Goal: Task Accomplishment & Management: Manage account settings

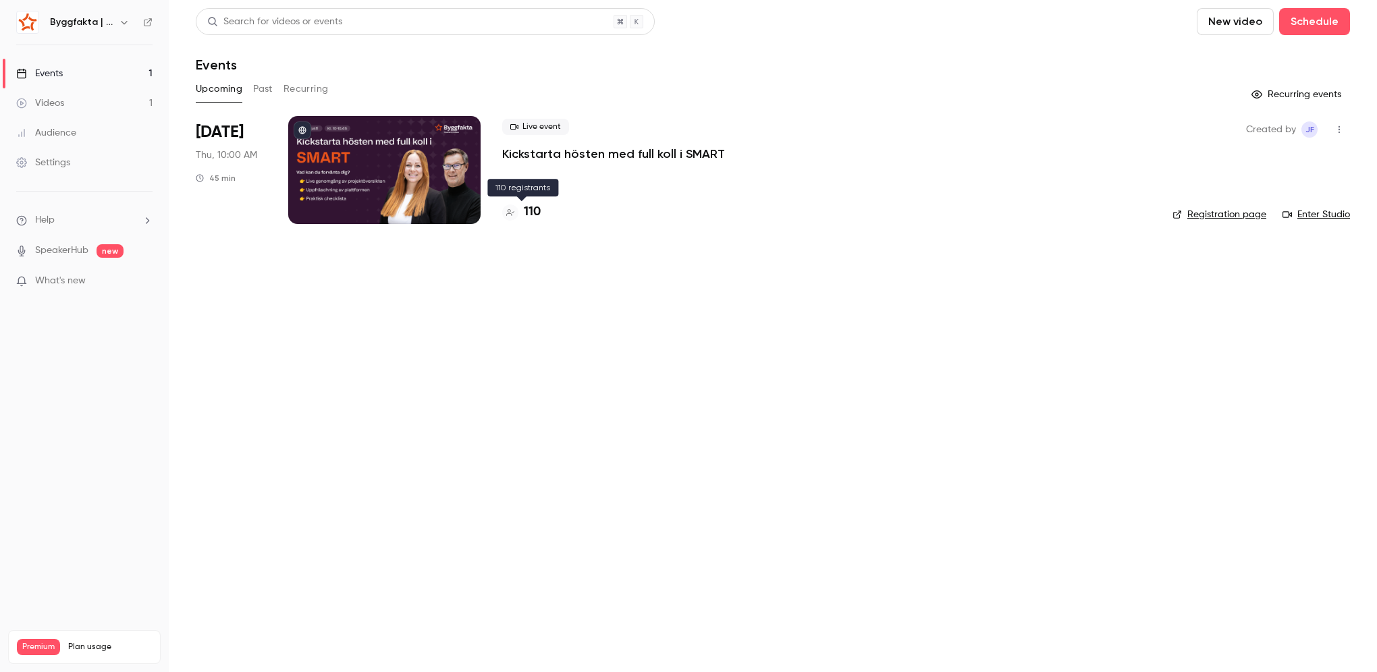
click at [529, 210] on h4 "110" at bounding box center [532, 212] width 17 height 18
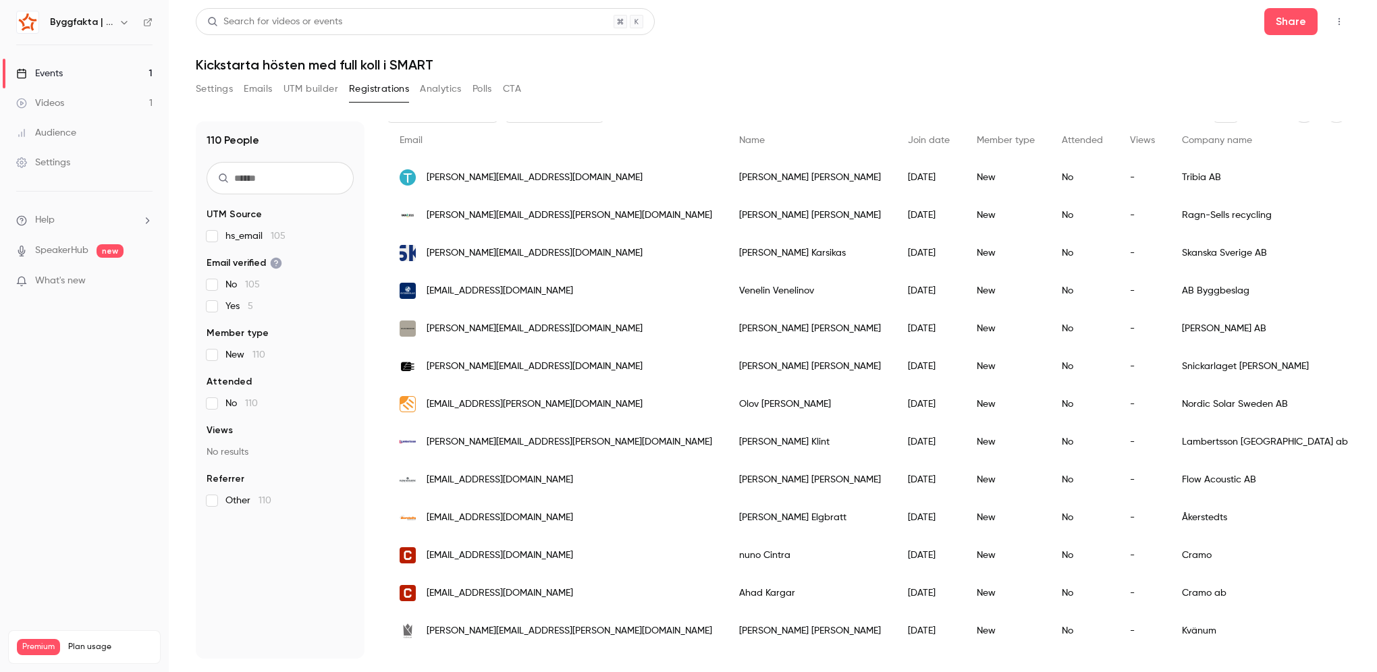
scroll to position [202, 0]
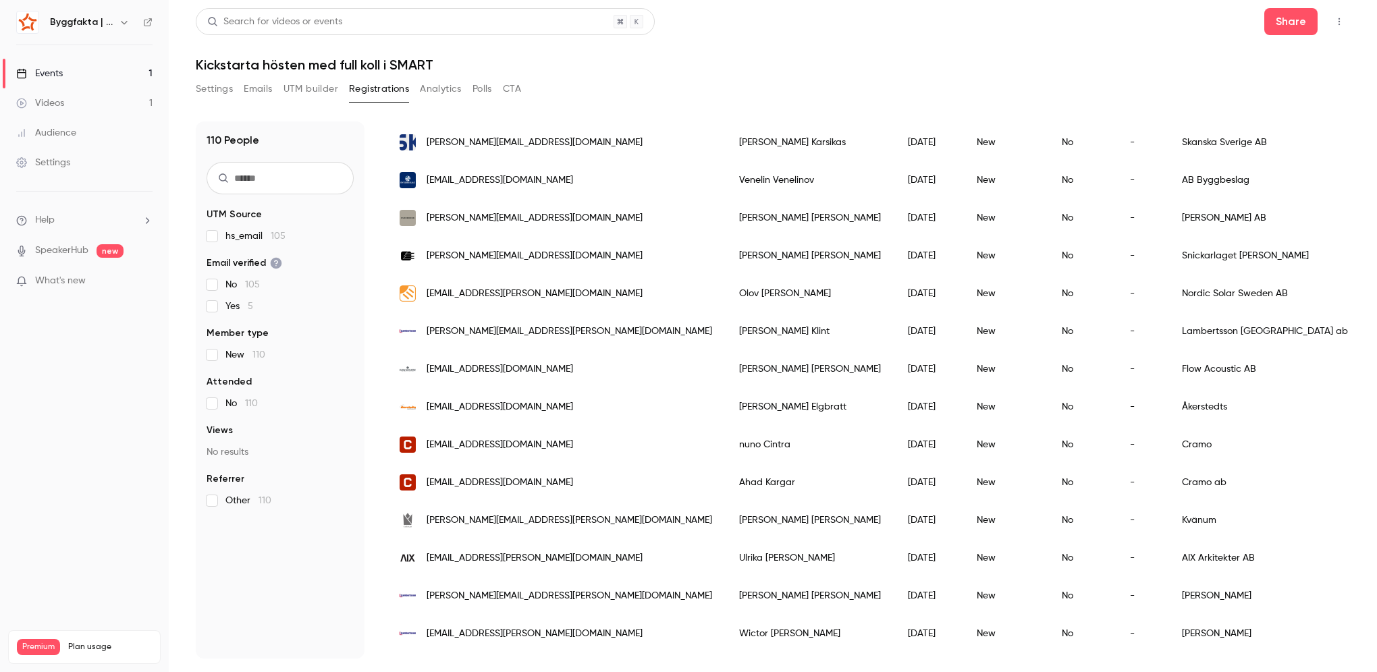
click at [108, 281] on p "What's new" at bounding box center [73, 281] width 115 height 14
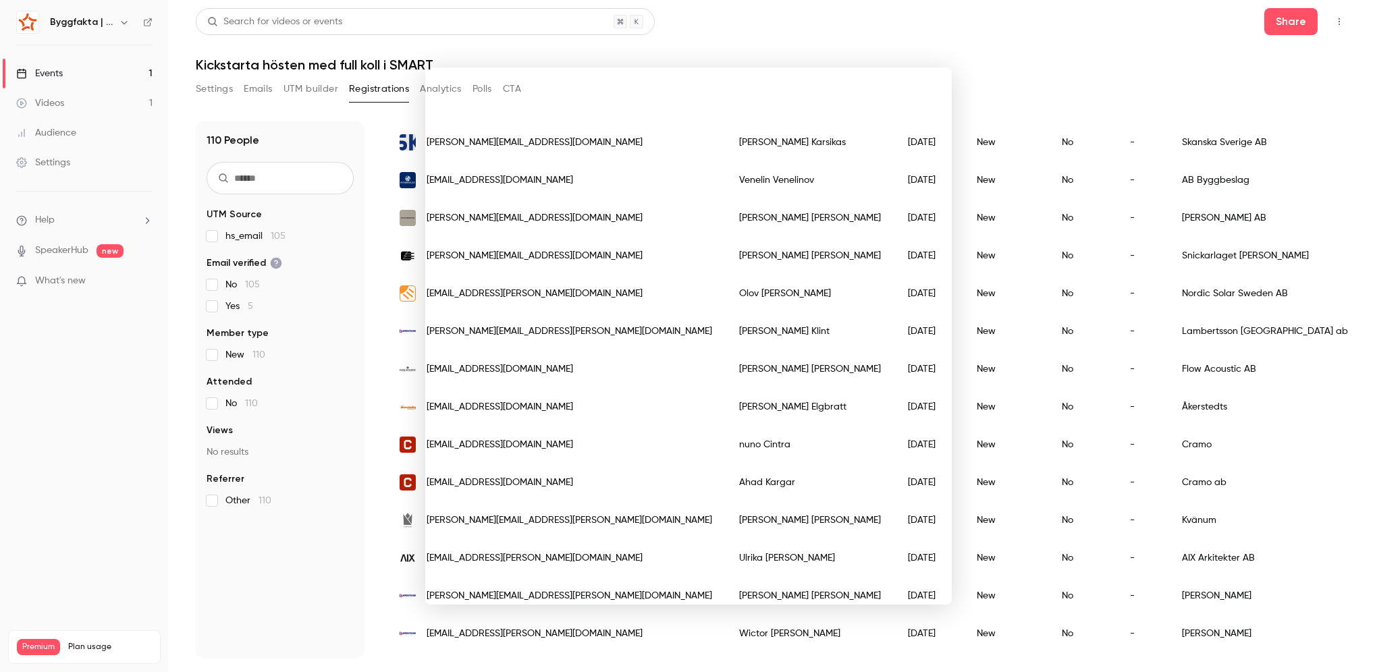
click at [967, 84] on div at bounding box center [688, 336] width 1377 height 672
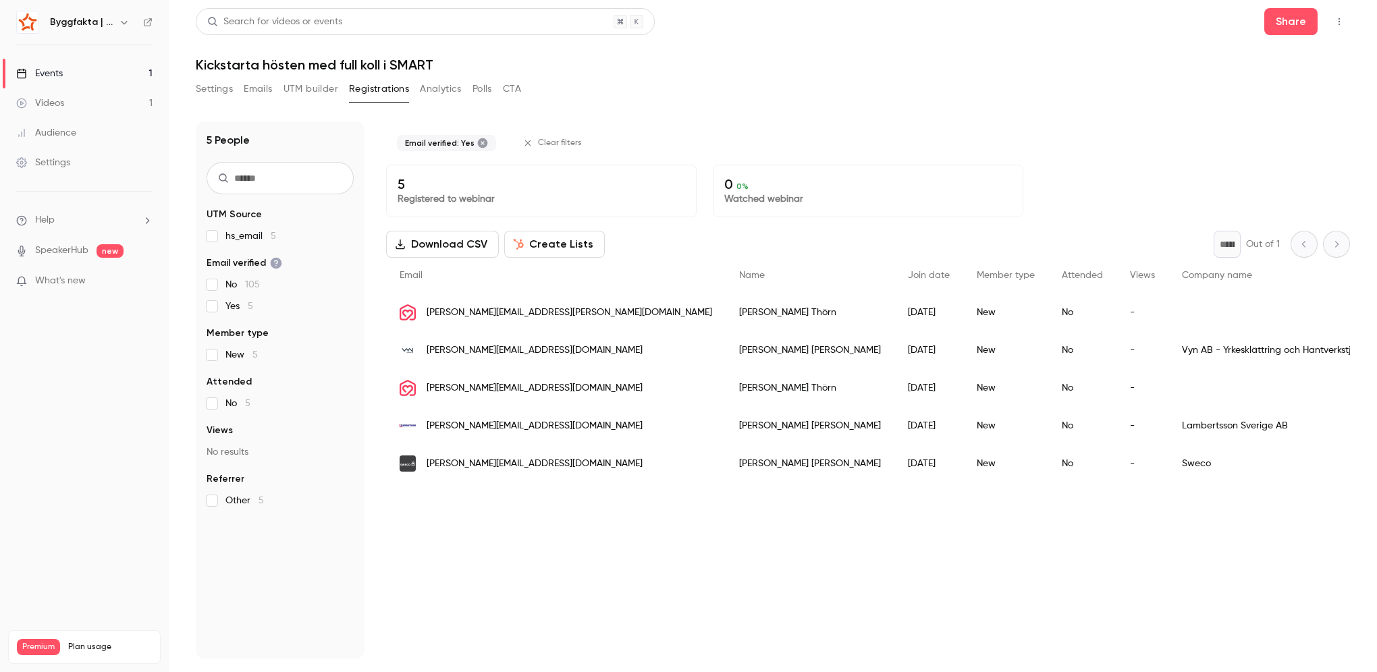
scroll to position [0, 0]
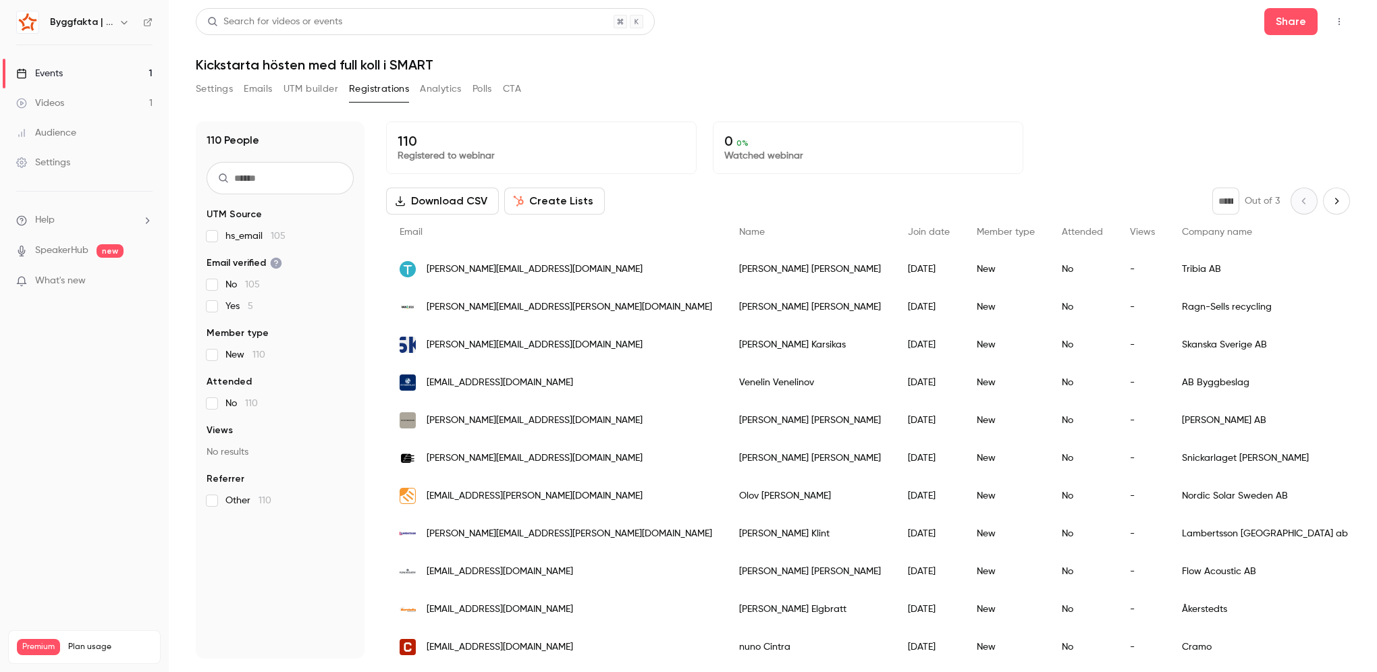
click at [269, 89] on button "Emails" at bounding box center [258, 89] width 28 height 22
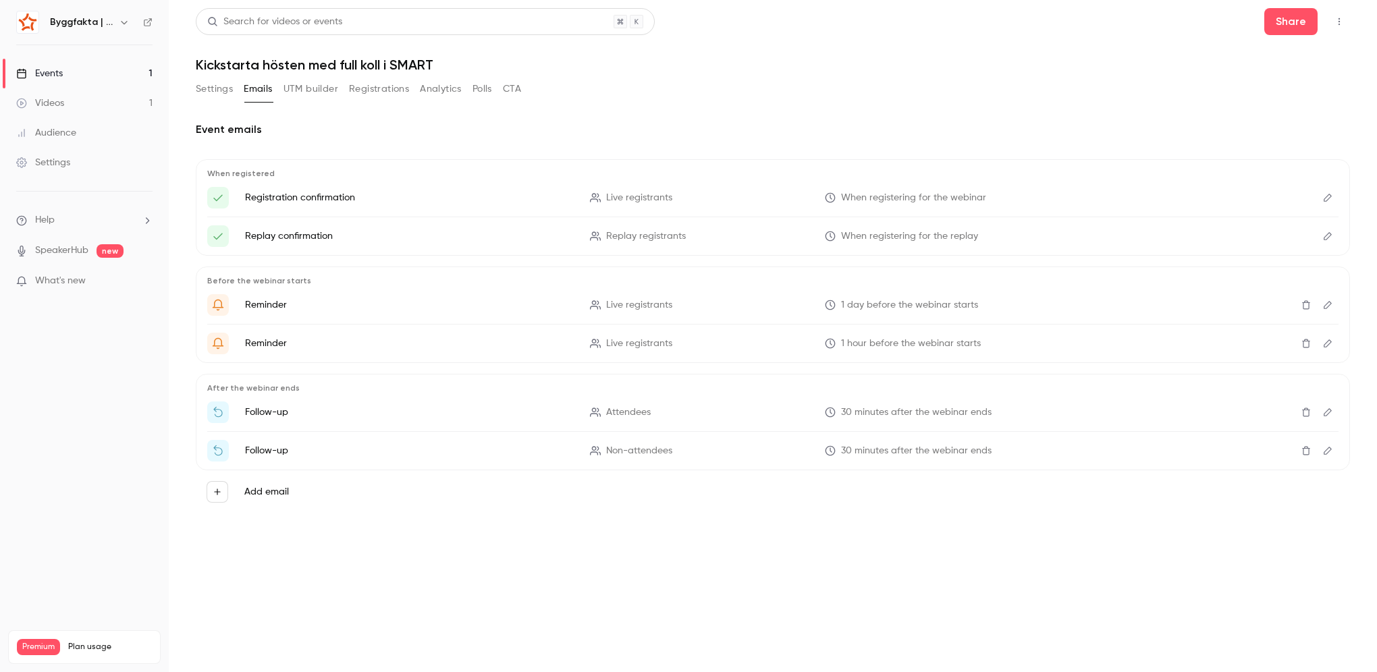
click at [310, 196] on p "Registration confirmation" at bounding box center [409, 197] width 329 height 13
click at [884, 196] on span "When registering for the webinar" at bounding box center [913, 198] width 145 height 14
click at [1330, 196] on icon "Edit" at bounding box center [1328, 198] width 8 height 8
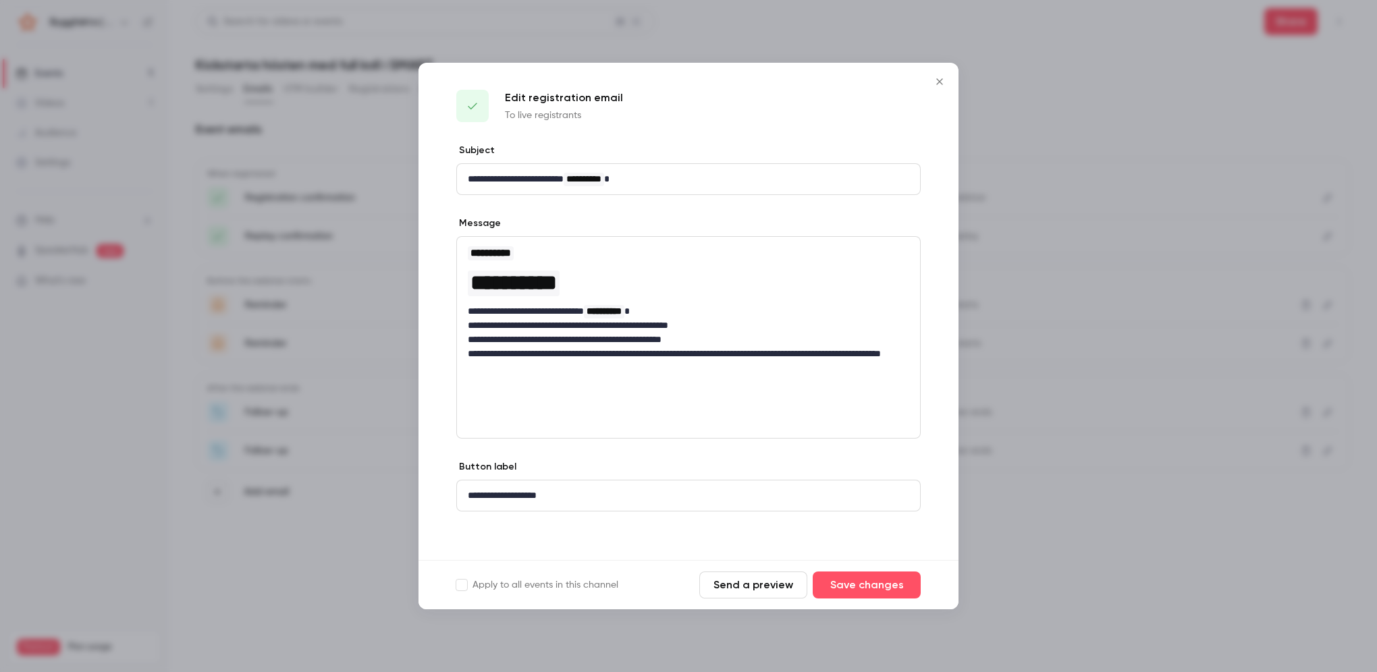
click at [730, 339] on p "**********" at bounding box center [688, 340] width 441 height 14
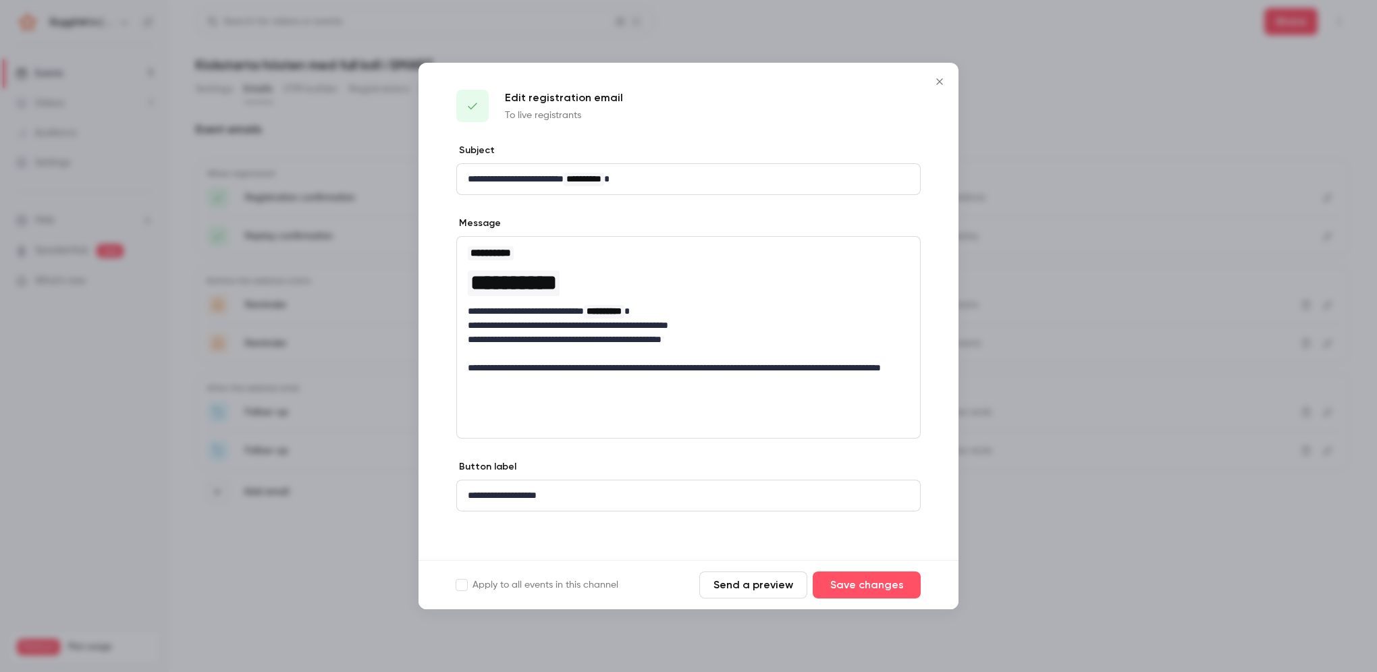
click at [778, 589] on button "Send a preview" at bounding box center [753, 585] width 108 height 27
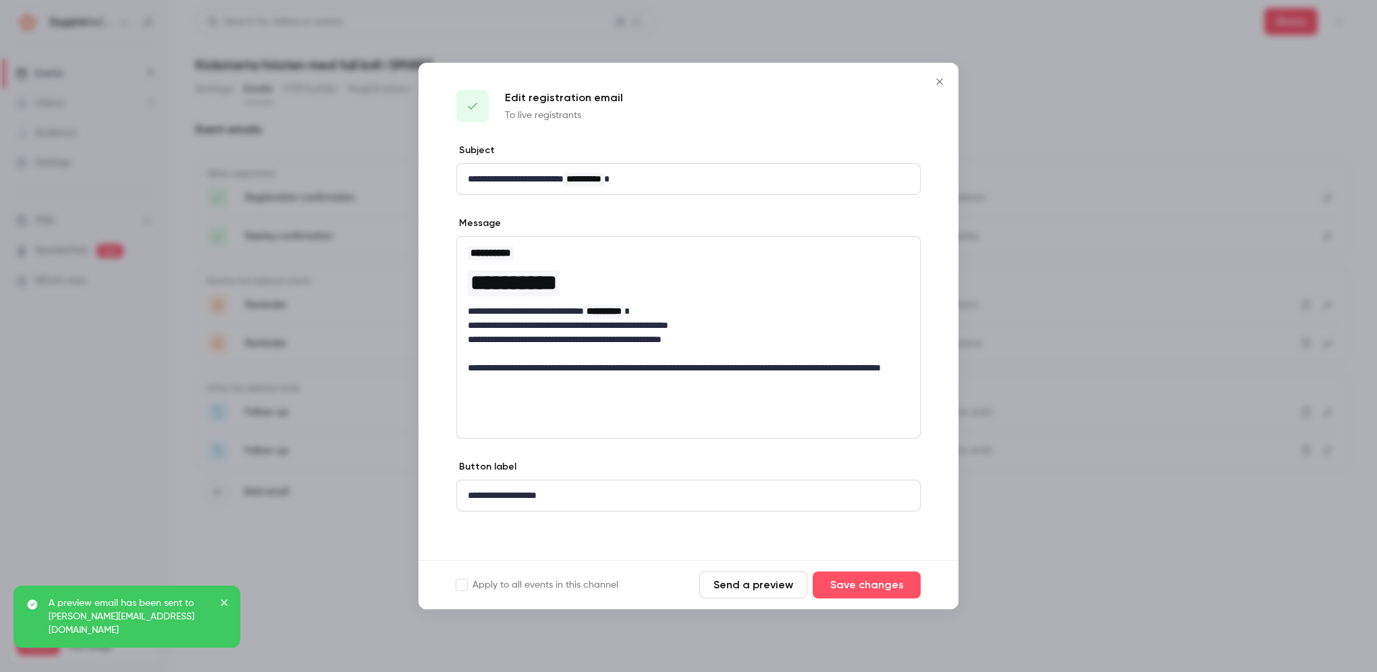
click at [472, 586] on label "Apply to all events in this channel" at bounding box center [537, 584] width 162 height 13
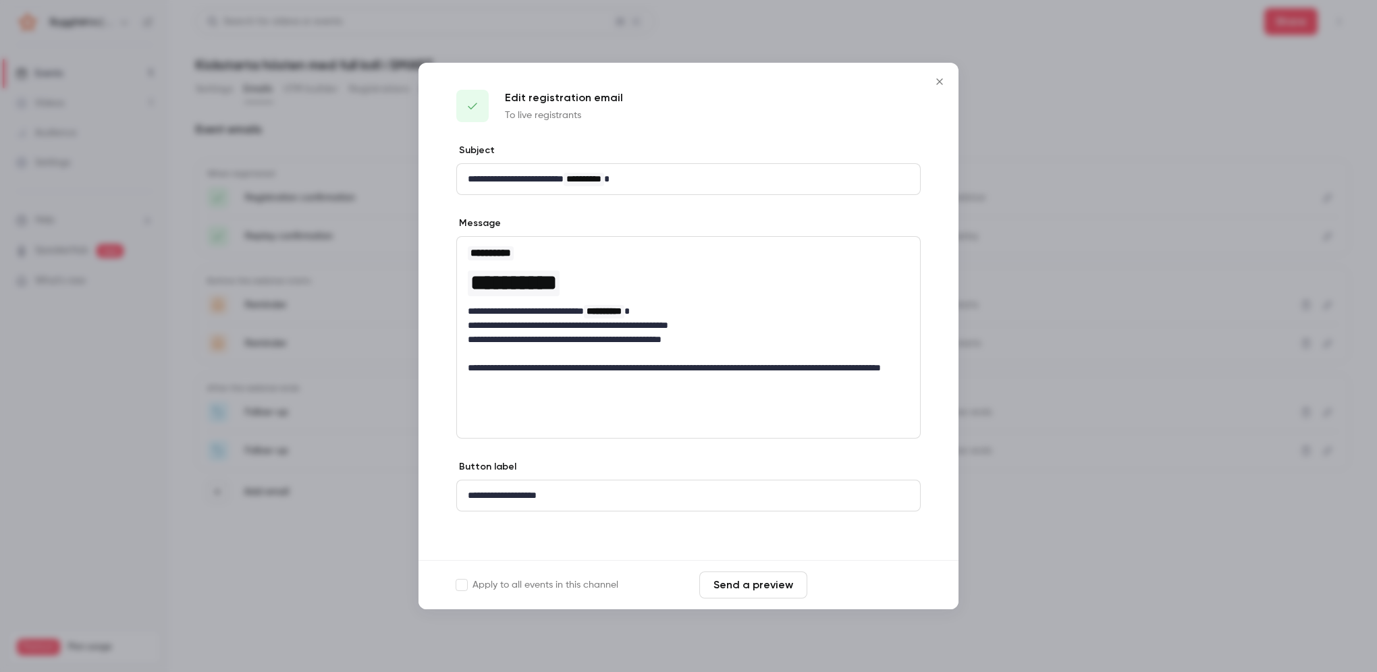
click at [889, 583] on button "Save changes" at bounding box center [867, 585] width 108 height 27
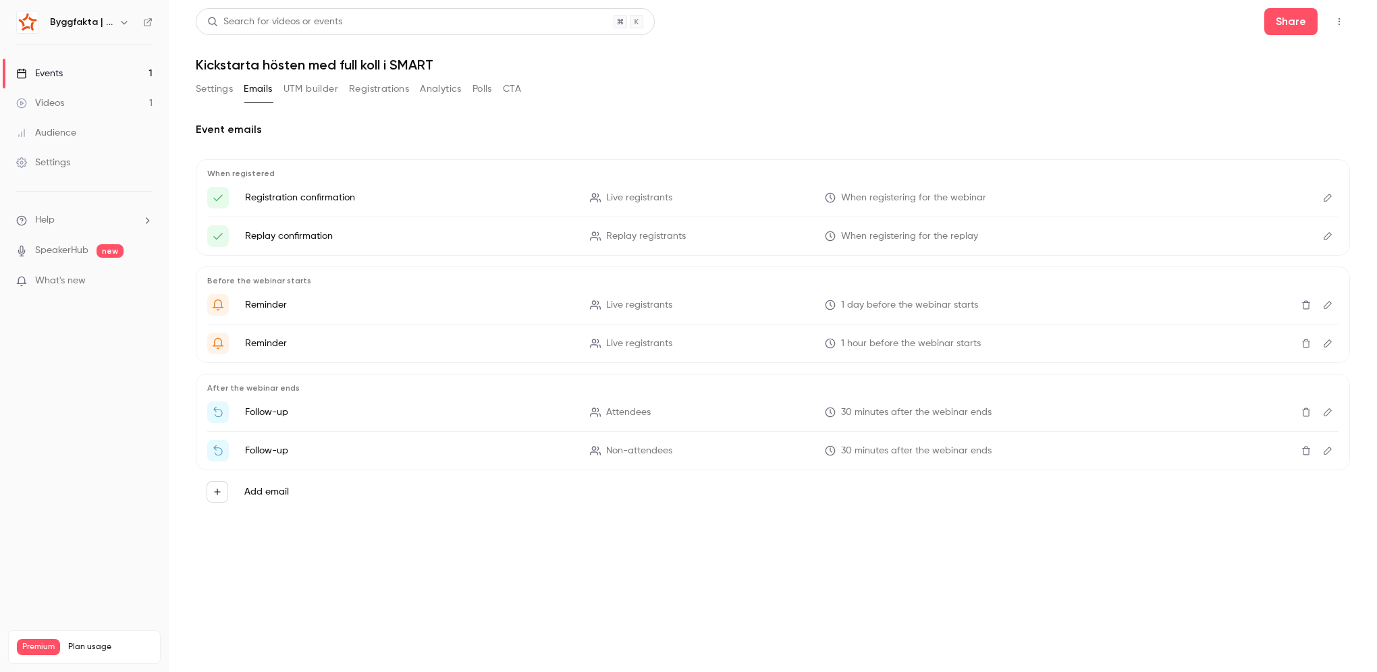
click at [1330, 238] on icon "Edit" at bounding box center [1327, 236] width 11 height 9
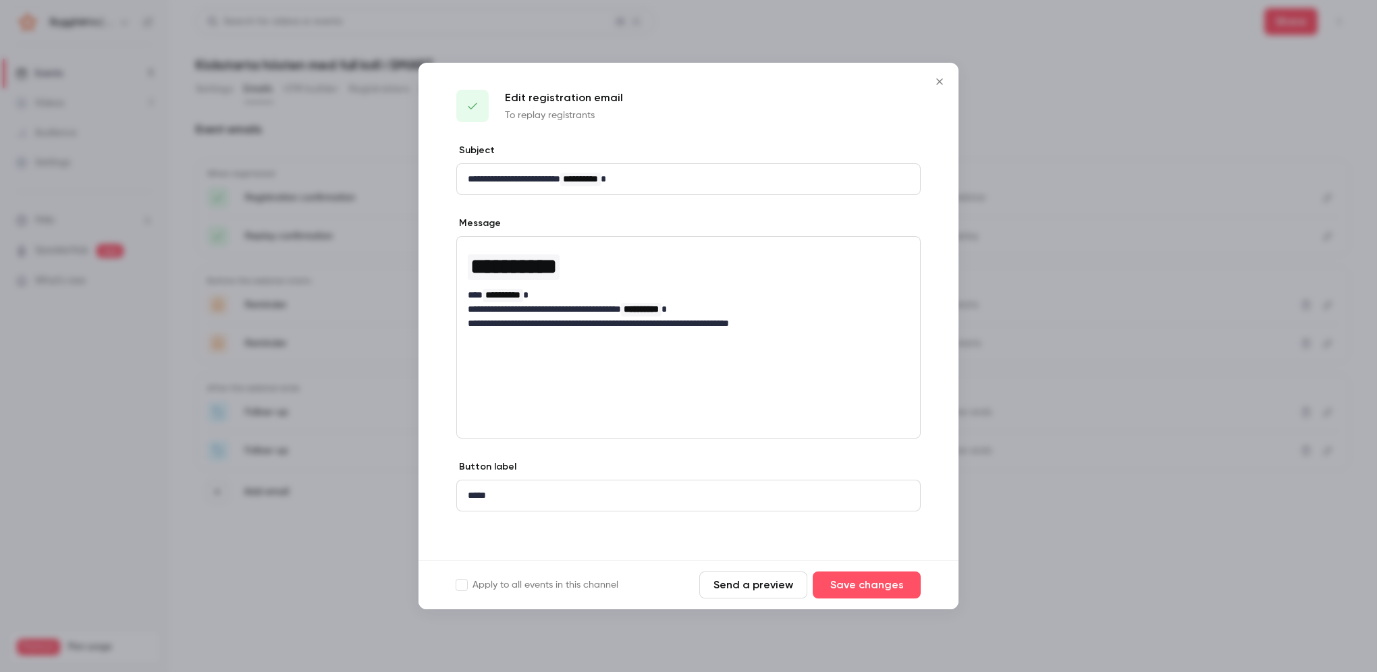
click at [947, 84] on icon "Close" at bounding box center [939, 81] width 16 height 11
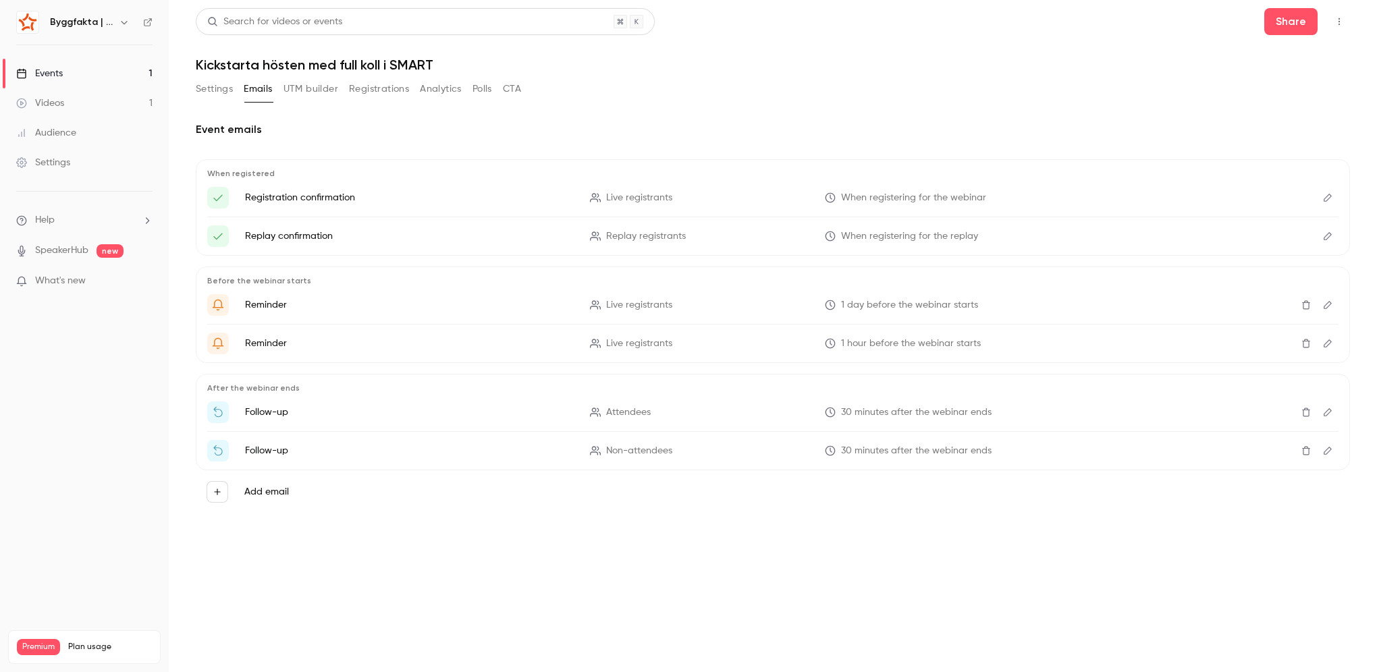
click at [1325, 302] on icon "Edit" at bounding box center [1327, 304] width 11 height 9
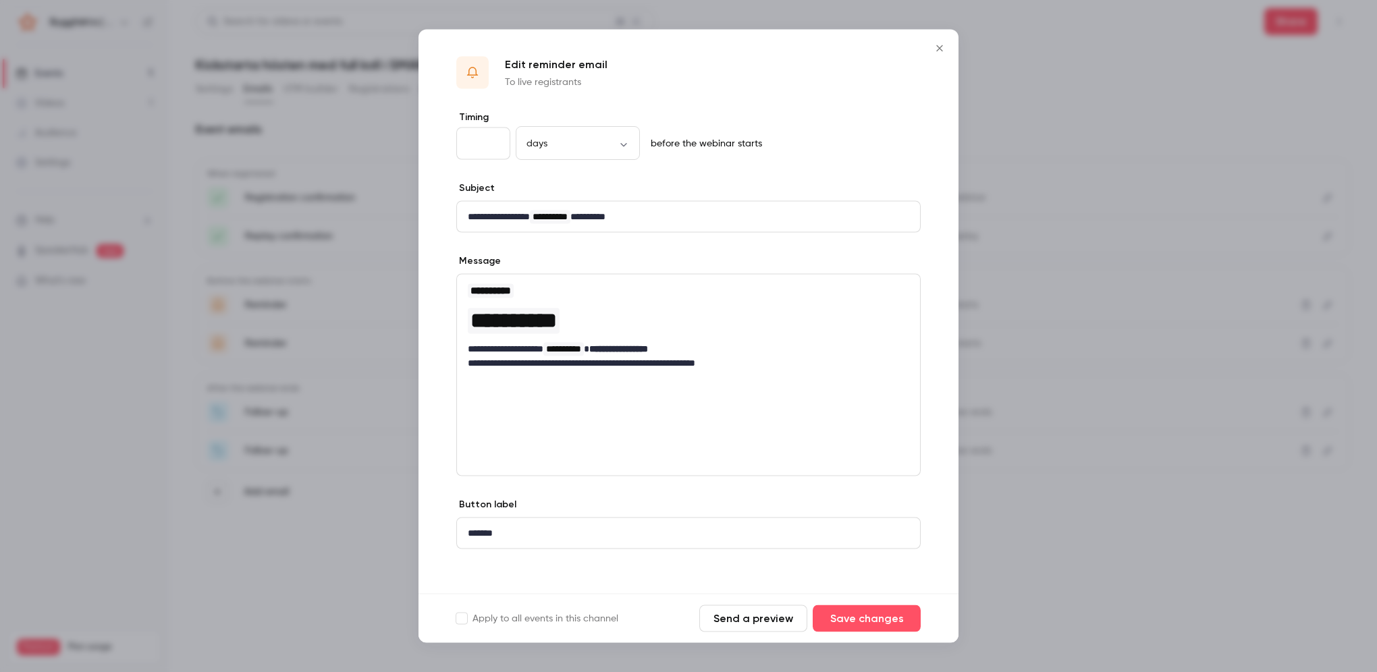
click at [944, 46] on icon "Close" at bounding box center [939, 48] width 16 height 11
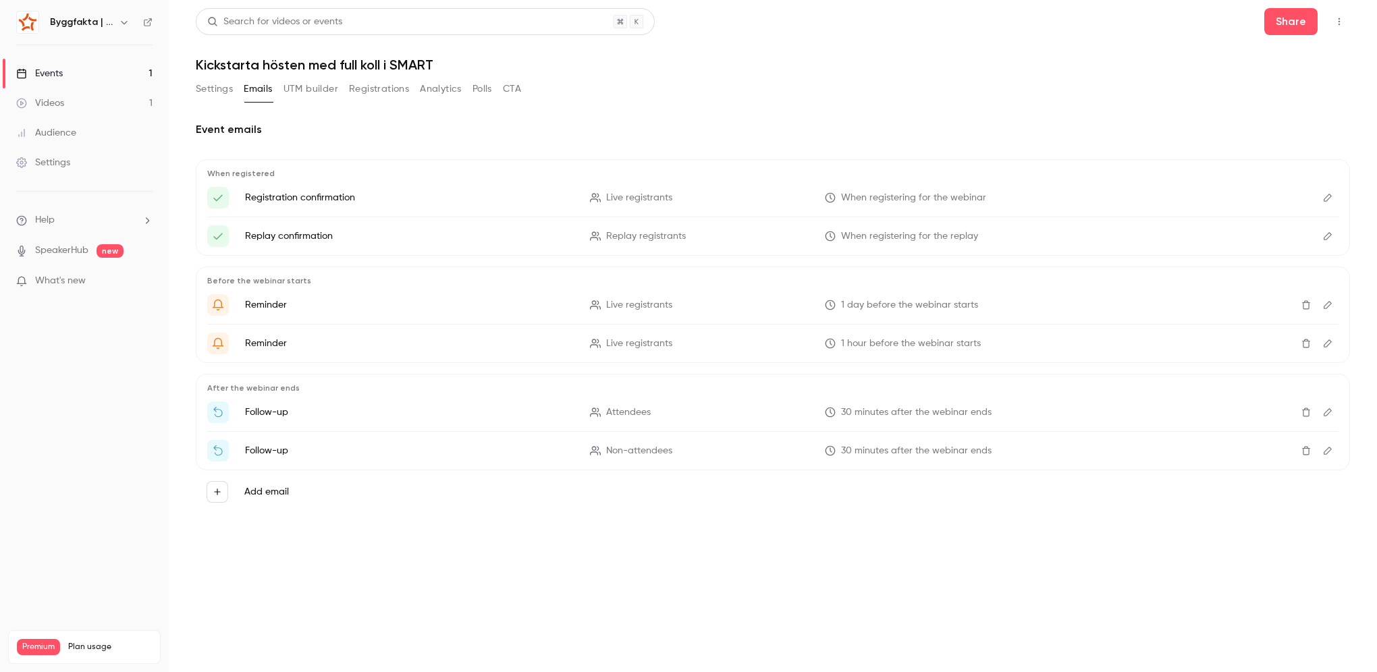
click at [1332, 346] on icon "Edit" at bounding box center [1327, 343] width 11 height 9
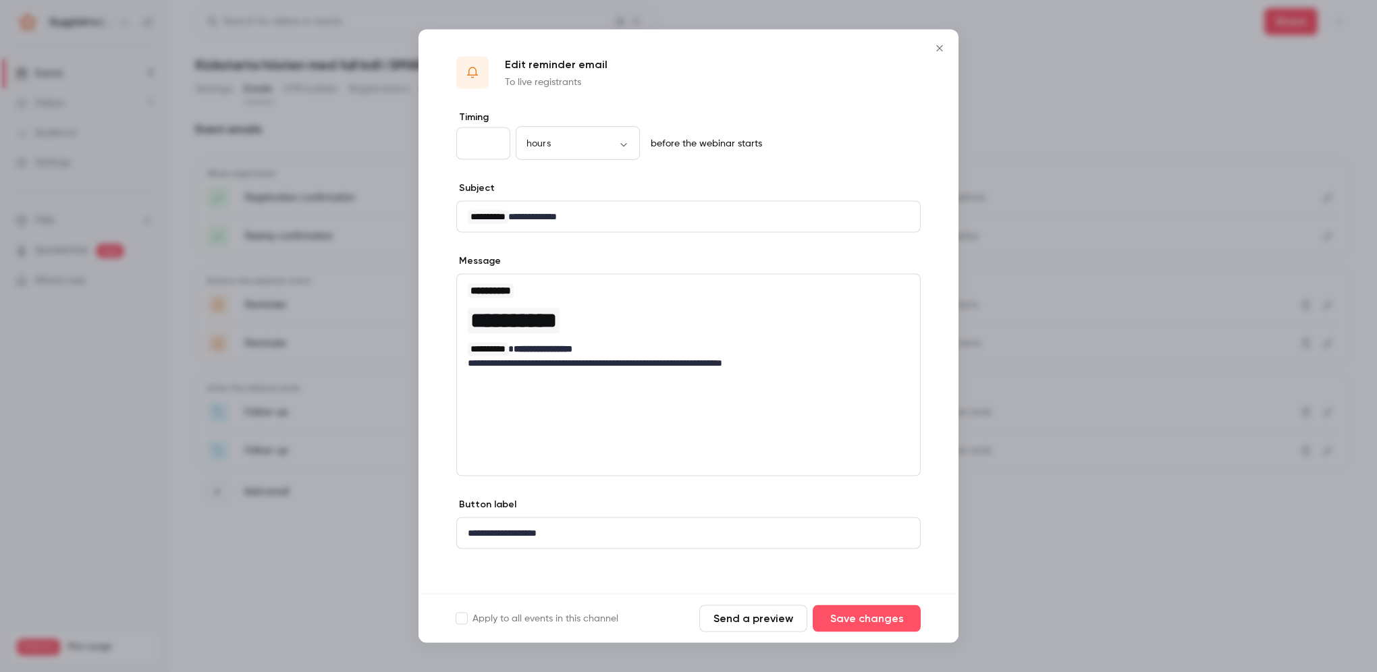
click at [629, 356] on p "**********" at bounding box center [683, 363] width 431 height 14
click at [941, 49] on icon "Close" at bounding box center [939, 48] width 16 height 11
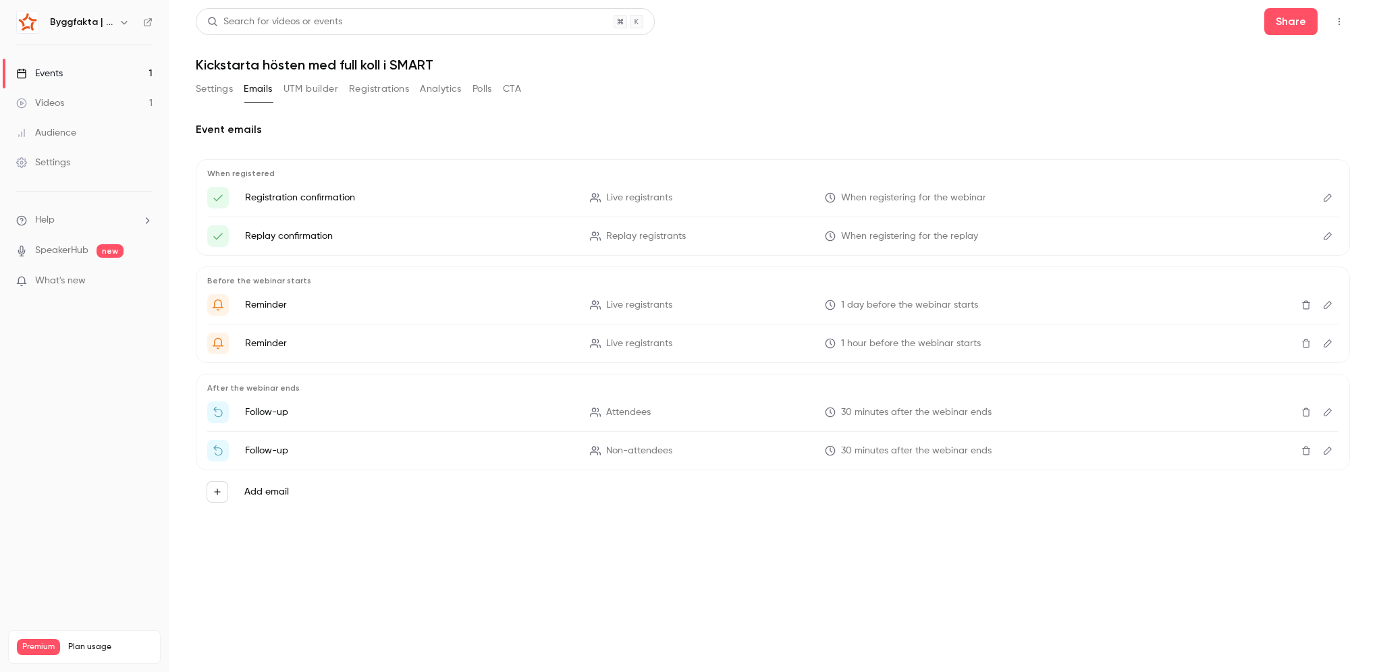
click at [445, 543] on main "Search for videos or events Share Kickstarta hösten med full [PERSON_NAME] i SM…" at bounding box center [773, 336] width 1208 height 672
click at [305, 95] on button "UTM builder" at bounding box center [310, 89] width 55 height 22
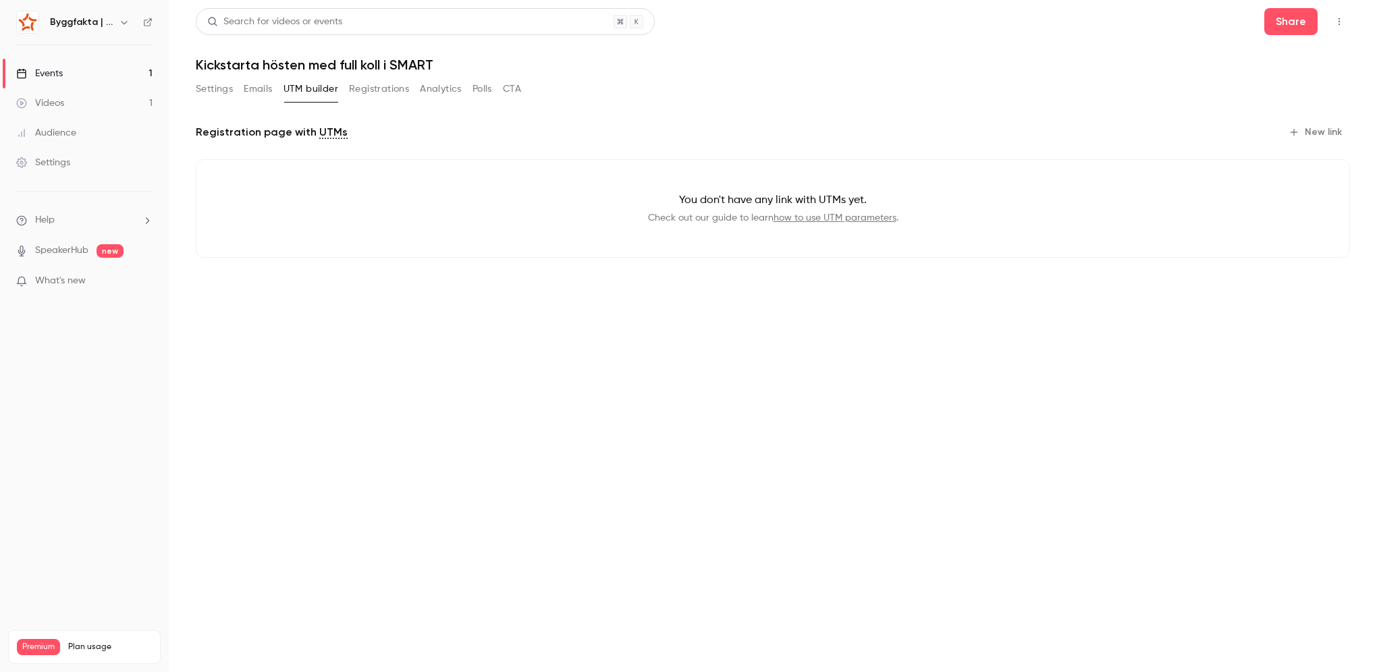
click at [373, 92] on button "Registrations" at bounding box center [379, 89] width 60 height 22
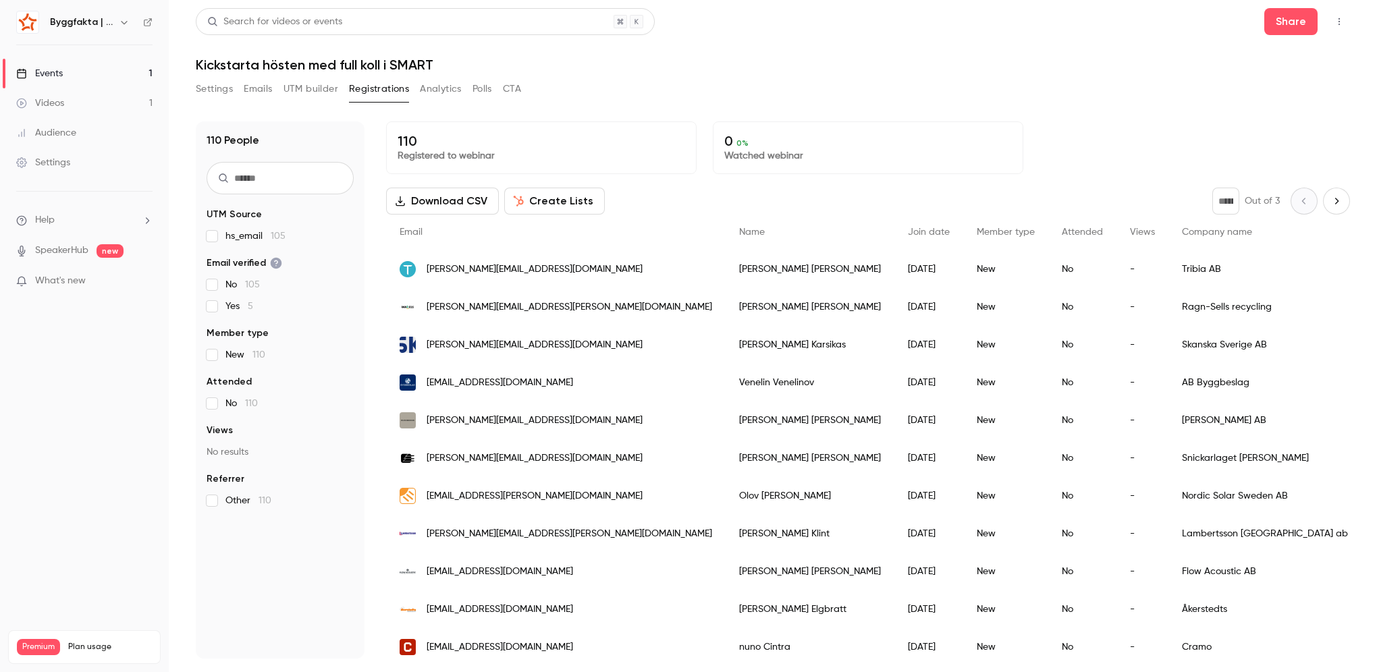
click at [436, 89] on button "Analytics" at bounding box center [441, 89] width 42 height 22
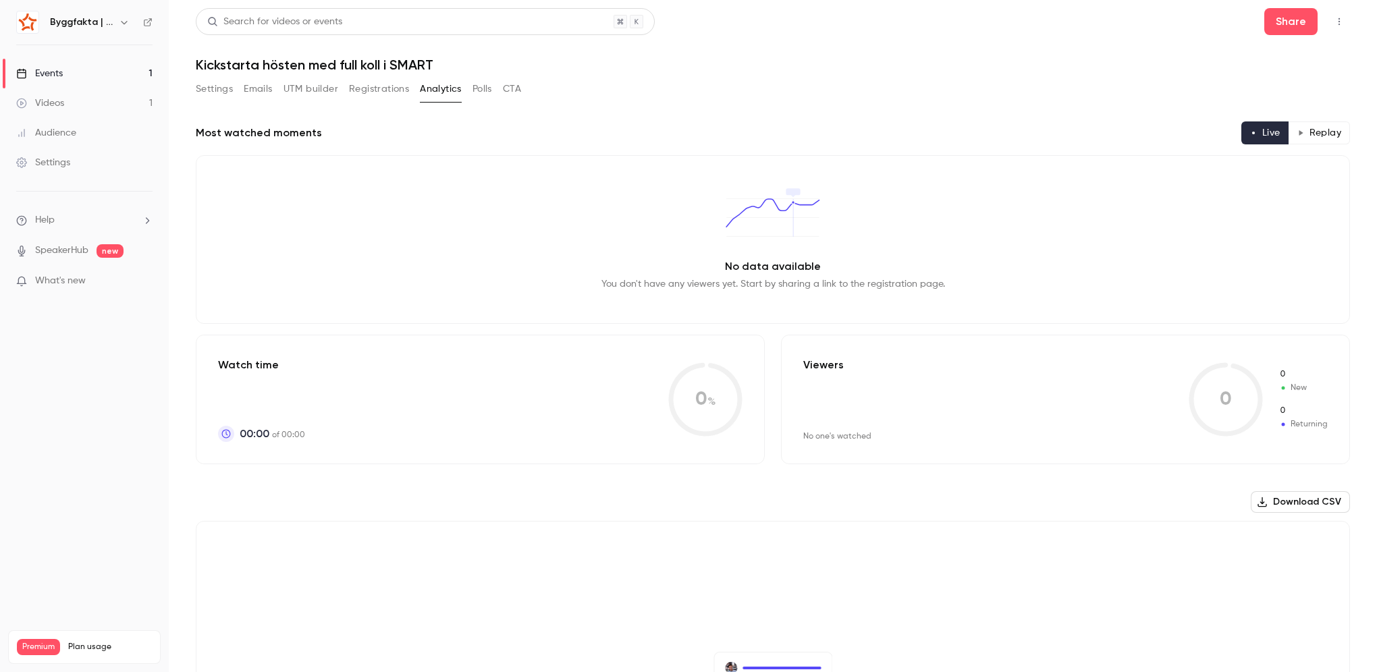
click at [84, 76] on link "Events 1" at bounding box center [84, 74] width 169 height 30
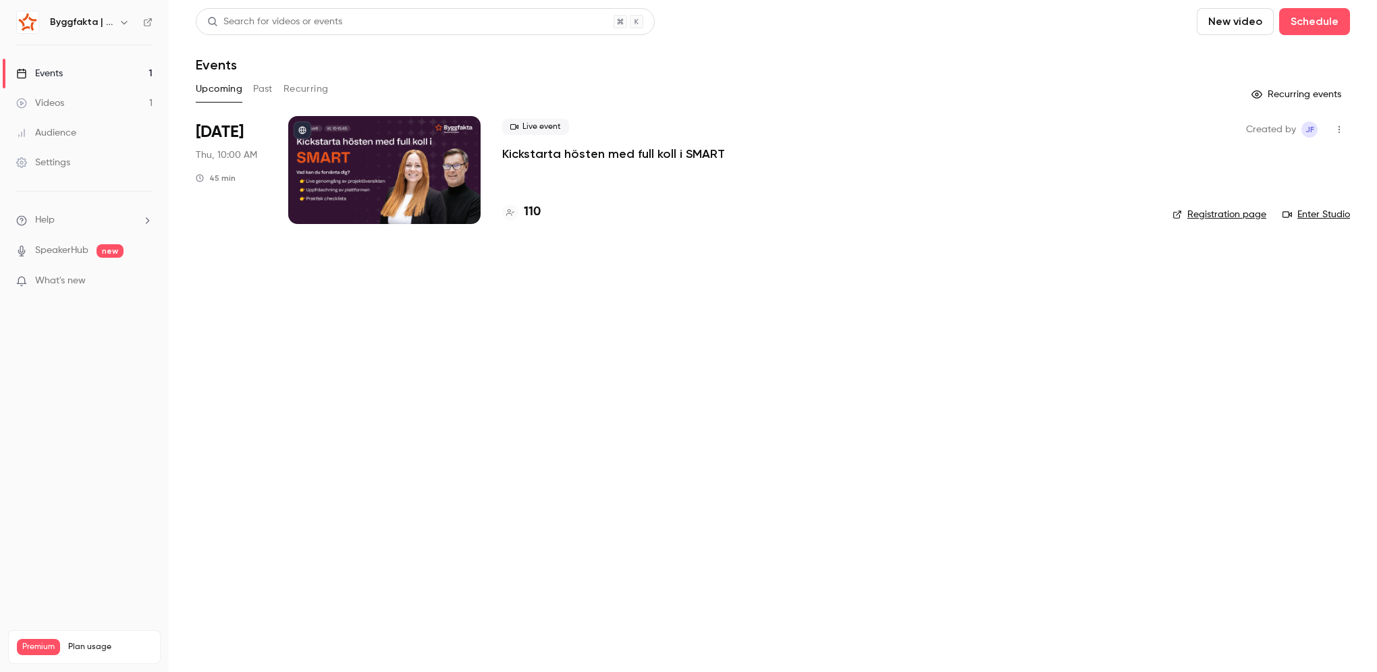
drag, startPoint x: 1134, startPoint y: 433, endPoint x: 1134, endPoint y: 421, distance: 12.8
click at [1135, 421] on main "Search for videos or events New video Schedule Events Upcoming Past Recurring R…" at bounding box center [773, 336] width 1208 height 672
click at [982, 57] on div "Events" at bounding box center [773, 65] width 1154 height 16
click at [78, 103] on link "Videos 1" at bounding box center [84, 103] width 169 height 30
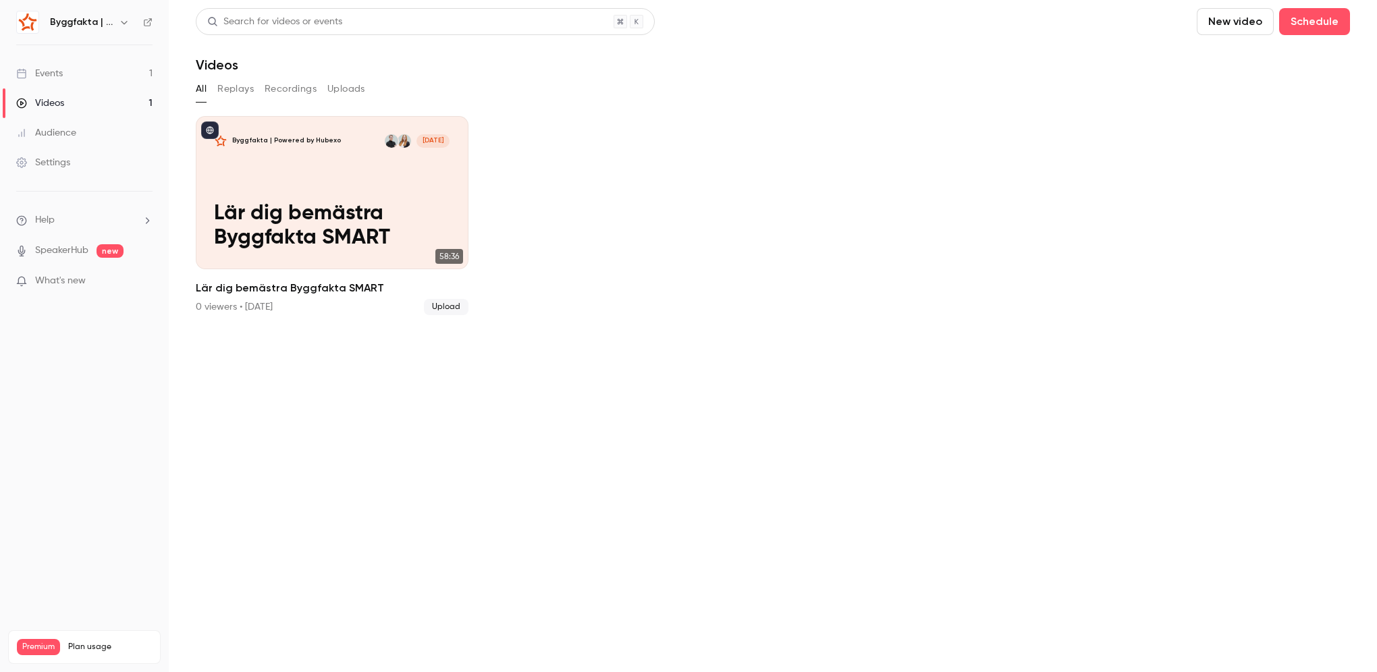
click at [77, 65] on link "Events 1" at bounding box center [84, 74] width 169 height 30
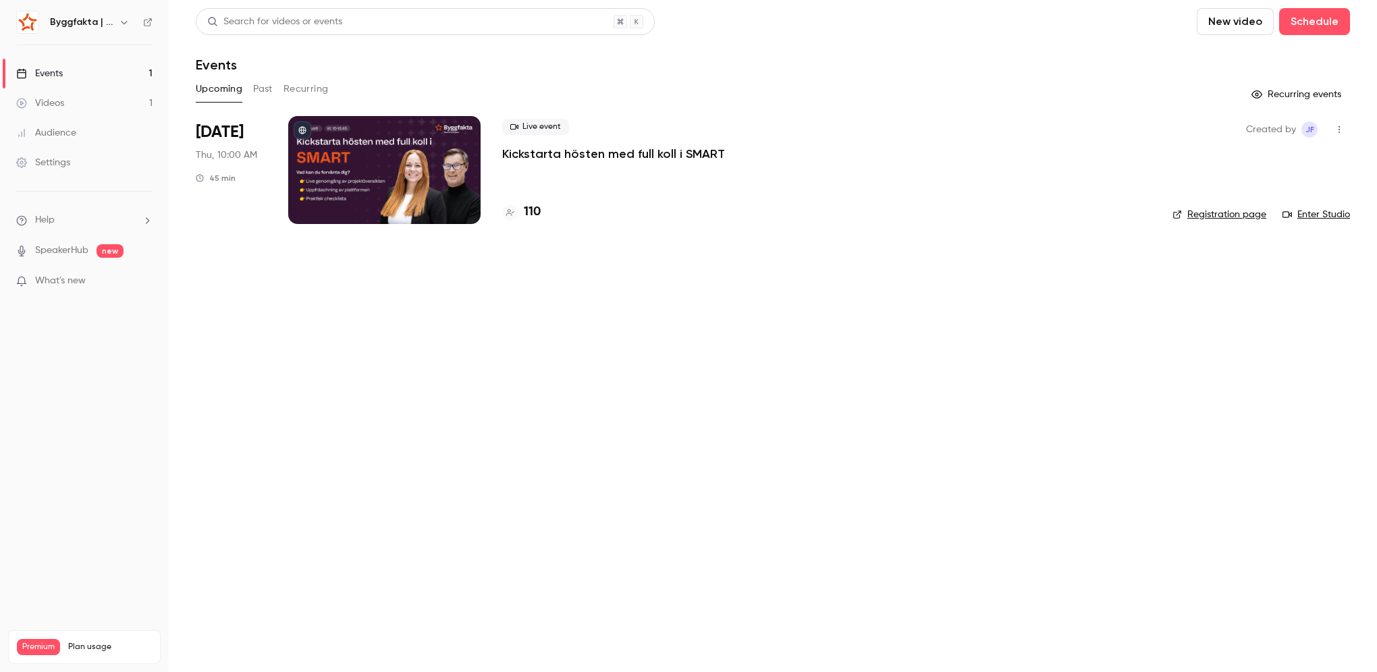
click at [400, 181] on div at bounding box center [384, 170] width 192 height 108
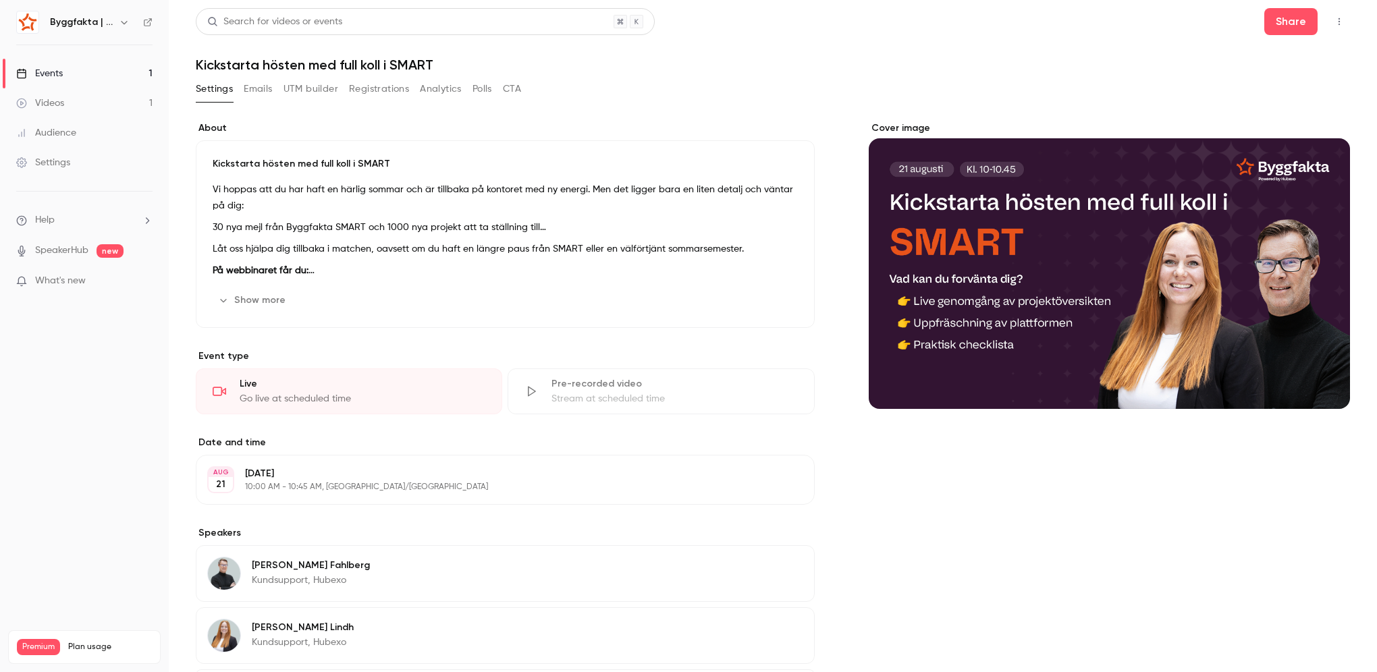
click at [57, 94] on link "Videos 1" at bounding box center [84, 103] width 169 height 30
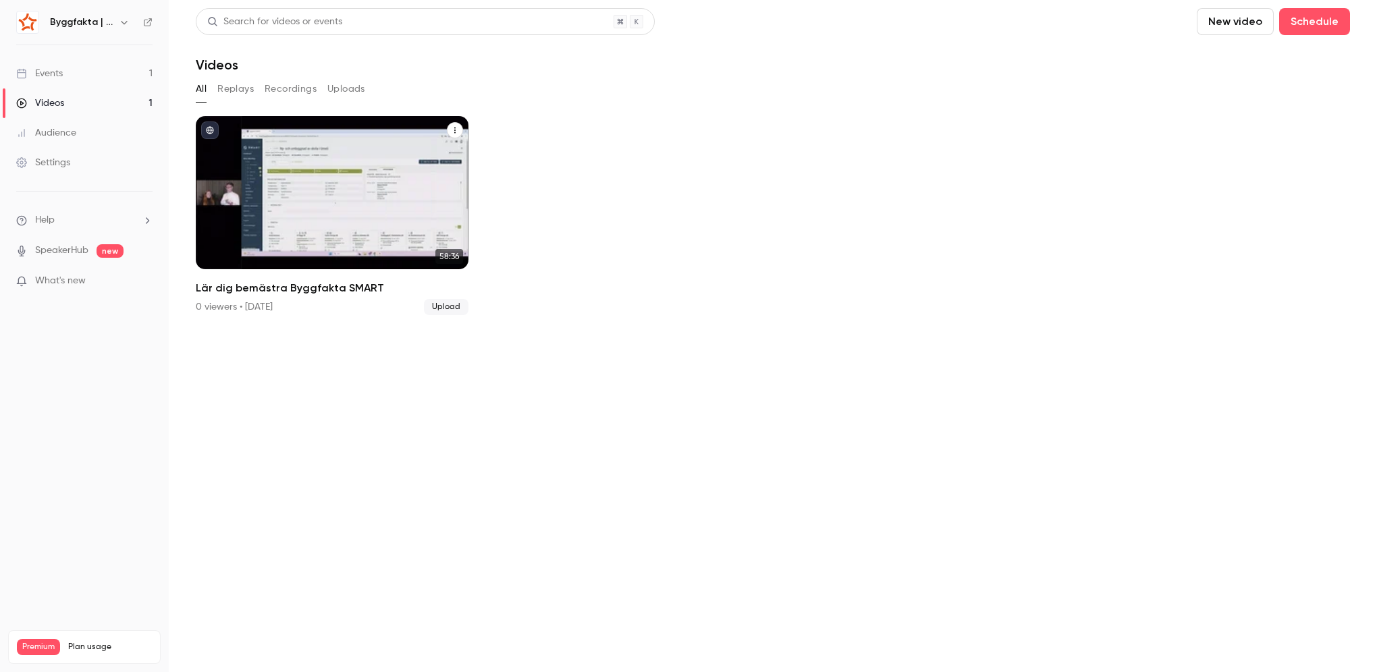
click at [375, 193] on div "Byggfakta | Powered by Hubexo [DATE] Lär dig bemästra Byggfakta SMART" at bounding box center [332, 192] width 273 height 153
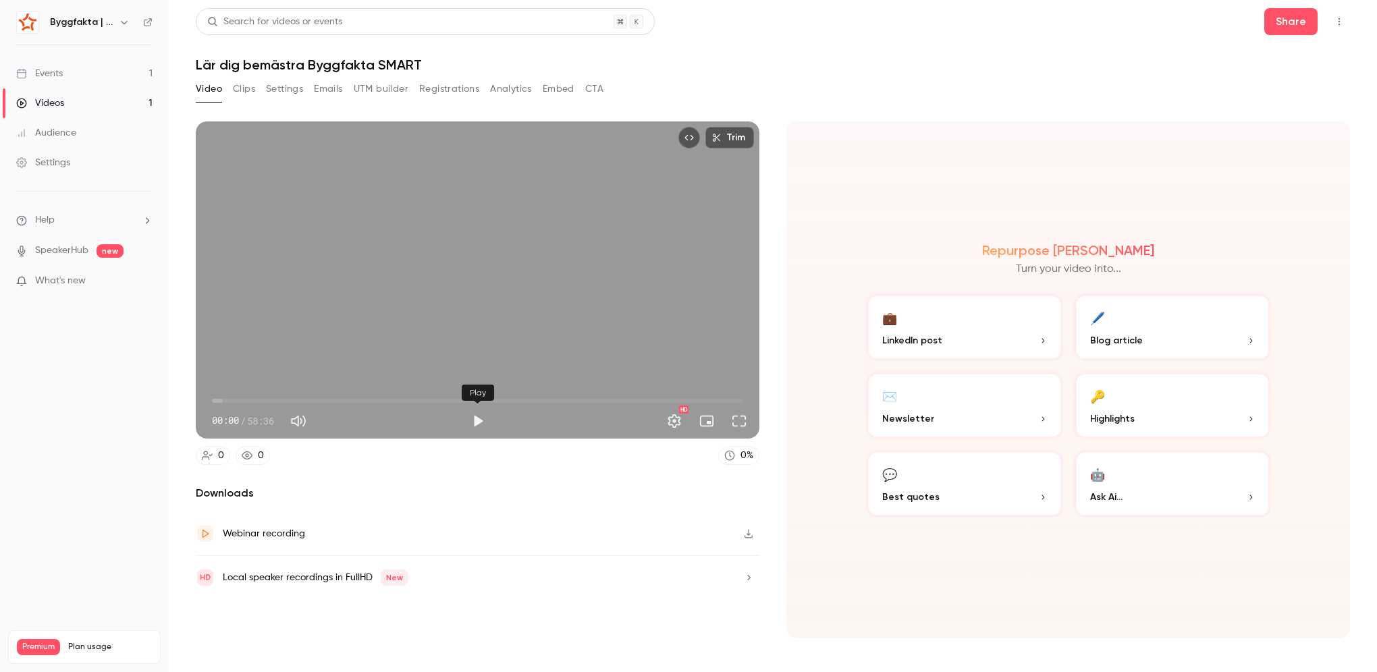
click at [481, 429] on button "Play" at bounding box center [477, 421] width 27 height 27
click at [477, 423] on button "Pause" at bounding box center [477, 421] width 27 height 27
click at [484, 418] on button "Play" at bounding box center [477, 421] width 27 height 27
click at [224, 402] on span "01:20" at bounding box center [477, 401] width 531 height 22
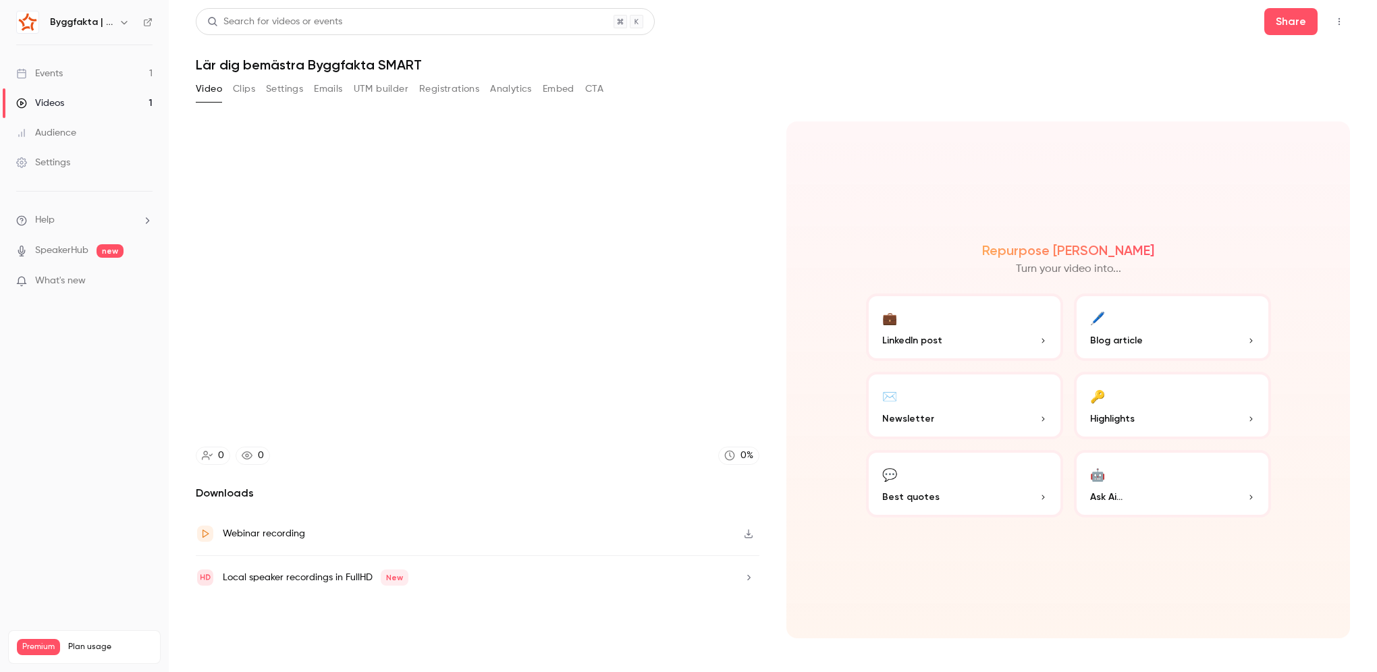
type input "*****"
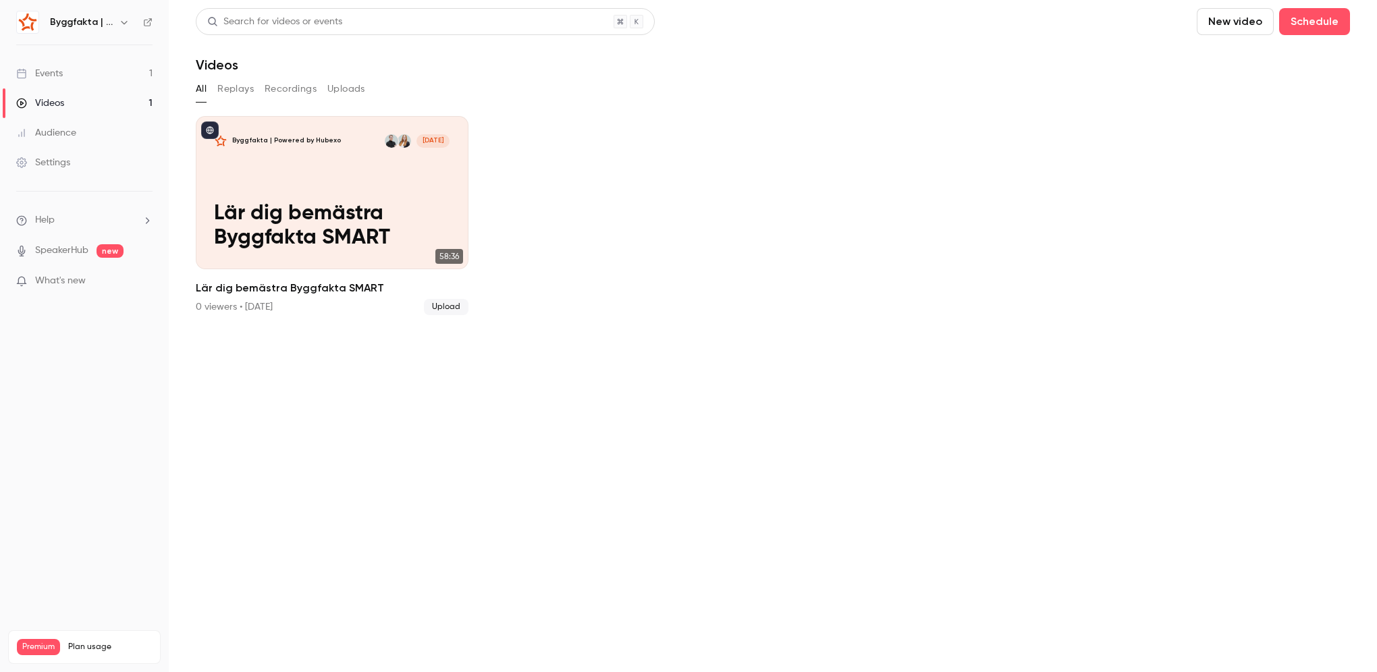
click at [73, 69] on link "Events 1" at bounding box center [84, 74] width 169 height 30
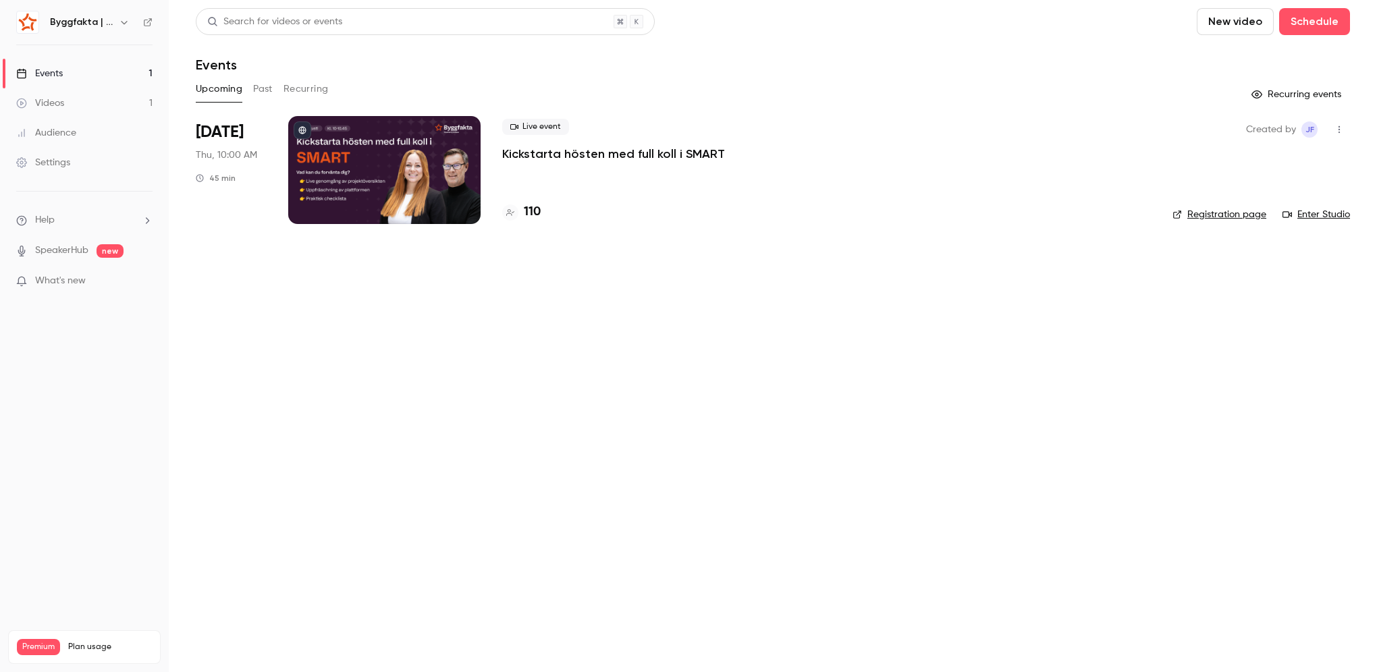
click at [364, 180] on div at bounding box center [384, 170] width 192 height 108
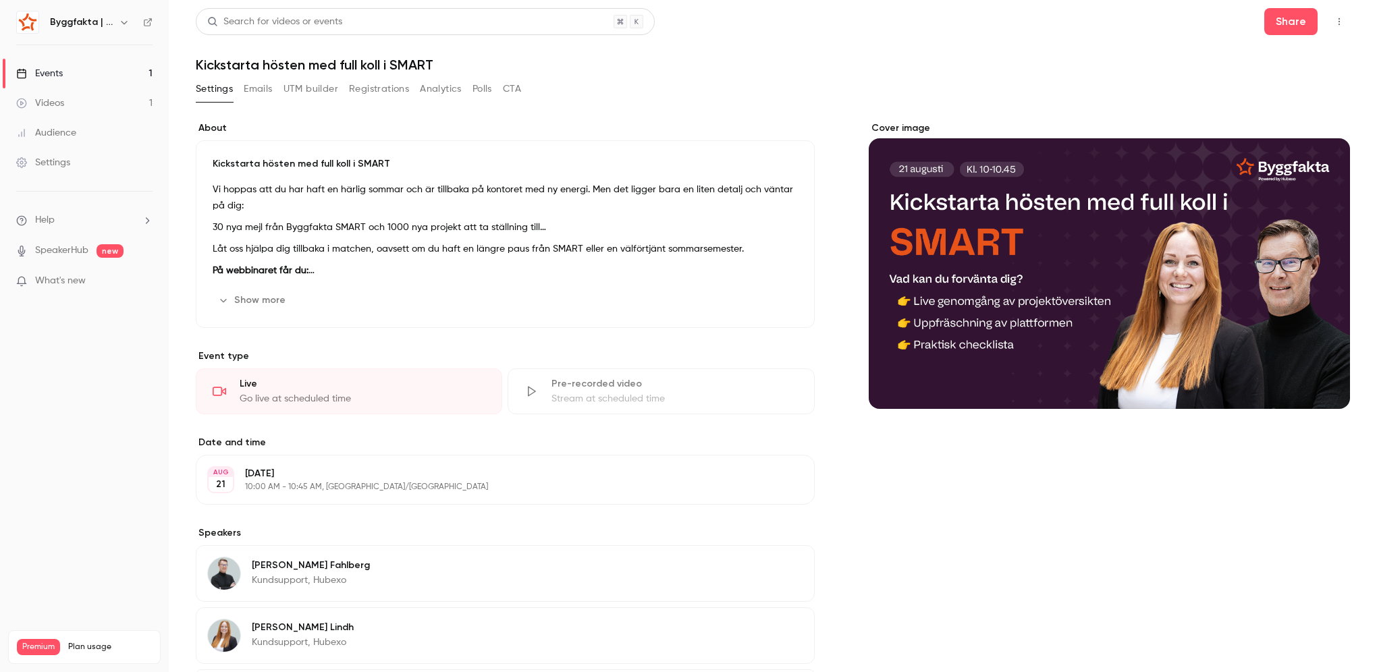
click at [1334, 26] on icon "button" at bounding box center [1339, 21] width 11 height 9
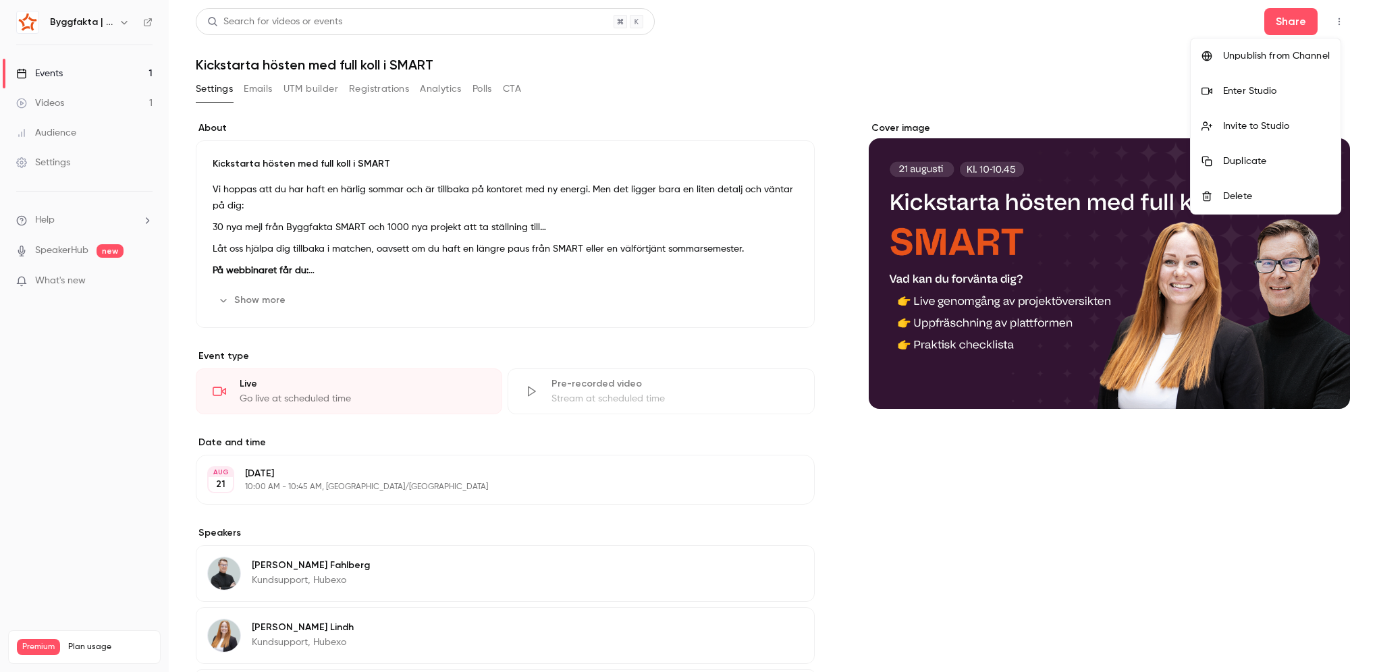
click at [1275, 98] on li "Enter Studio" at bounding box center [1266, 91] width 150 height 35
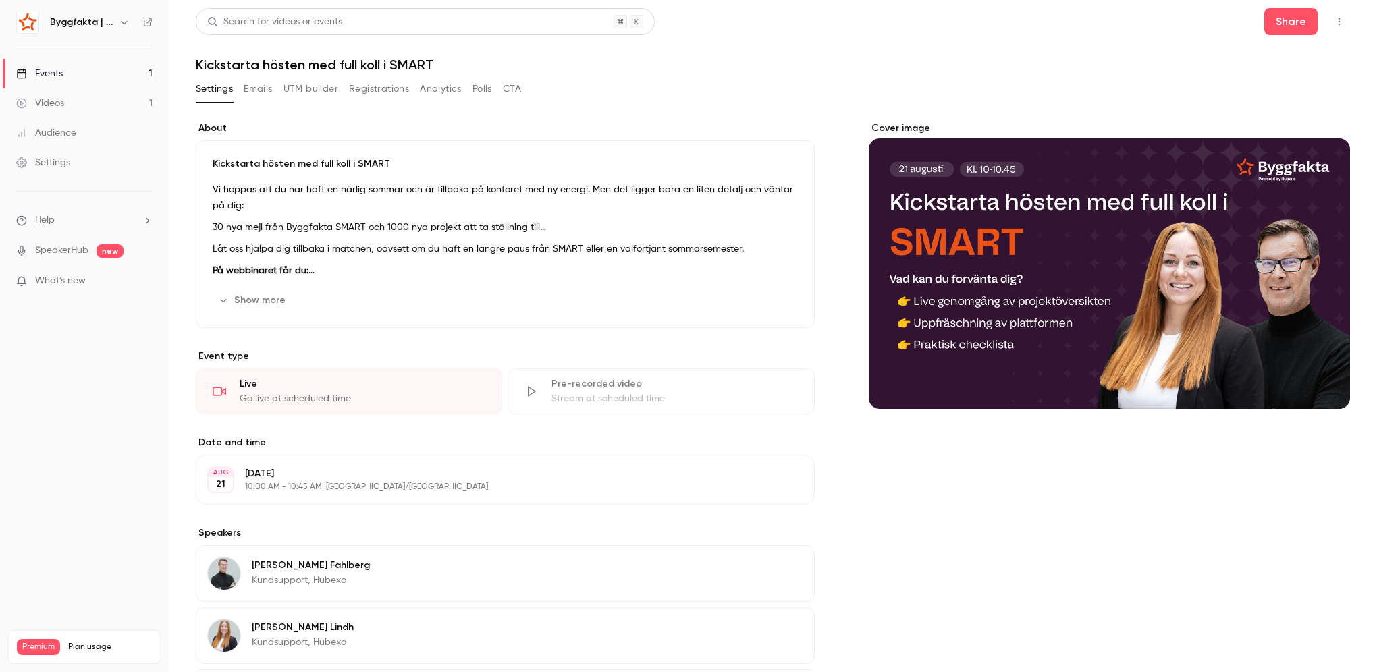
click at [378, 88] on button "Registrations" at bounding box center [379, 89] width 60 height 22
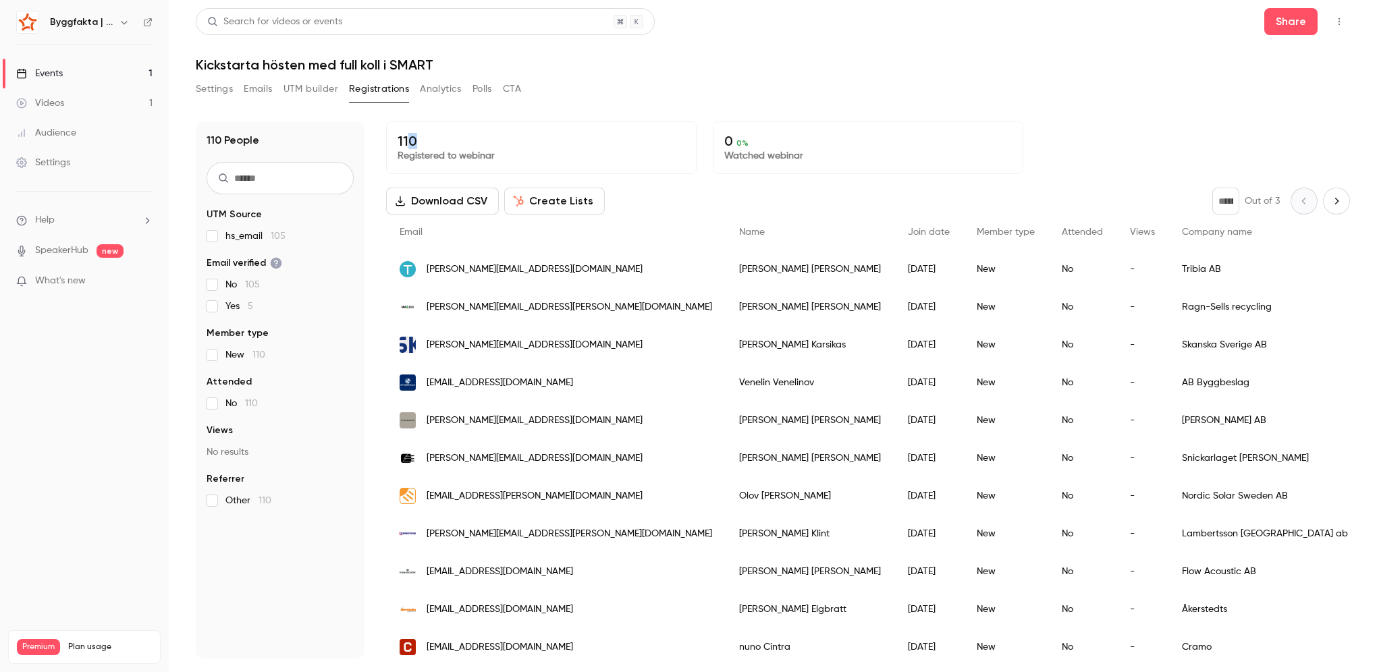
drag, startPoint x: 405, startPoint y: 138, endPoint x: 464, endPoint y: 142, distance: 59.5
click at [464, 142] on p "110" at bounding box center [542, 141] width 288 height 16
drag, startPoint x: 464, startPoint y: 142, endPoint x: 462, endPoint y: 157, distance: 14.4
click at [462, 157] on p "Registered to webinar" at bounding box center [542, 155] width 288 height 13
click at [525, 201] on button "Create Lists" at bounding box center [554, 201] width 101 height 27
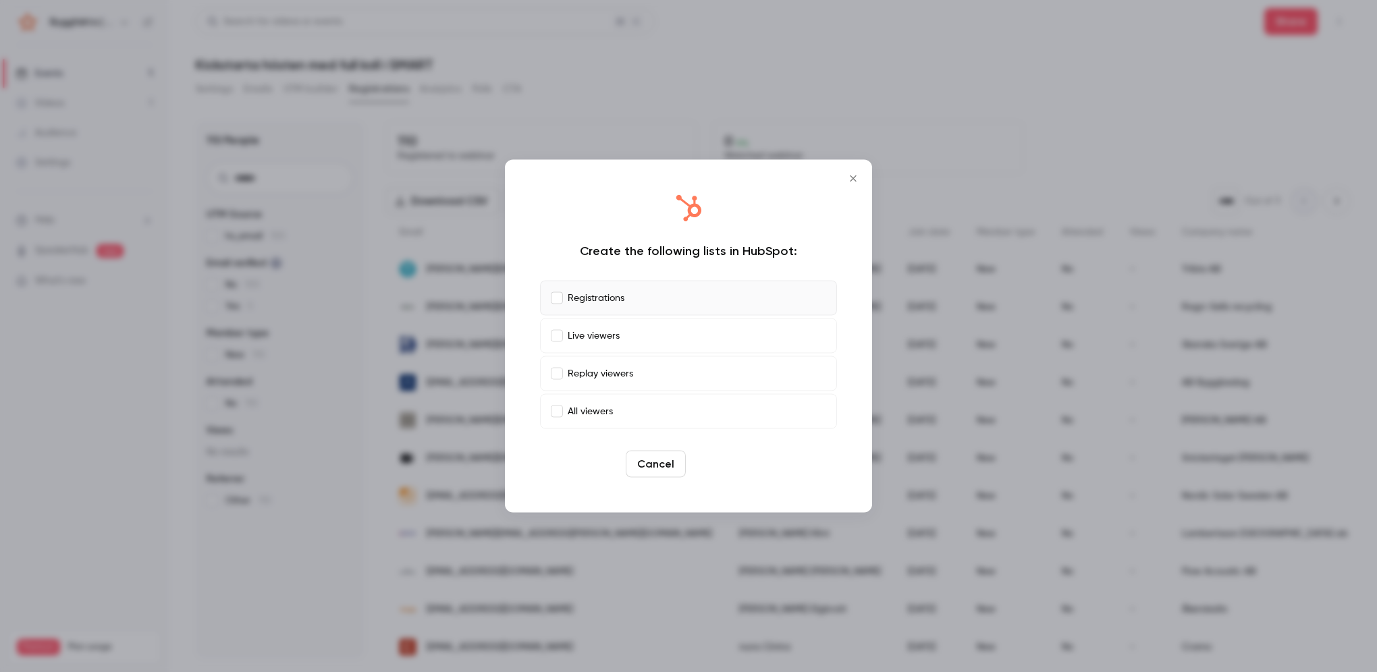
click at [722, 467] on button "Create" at bounding box center [721, 464] width 61 height 27
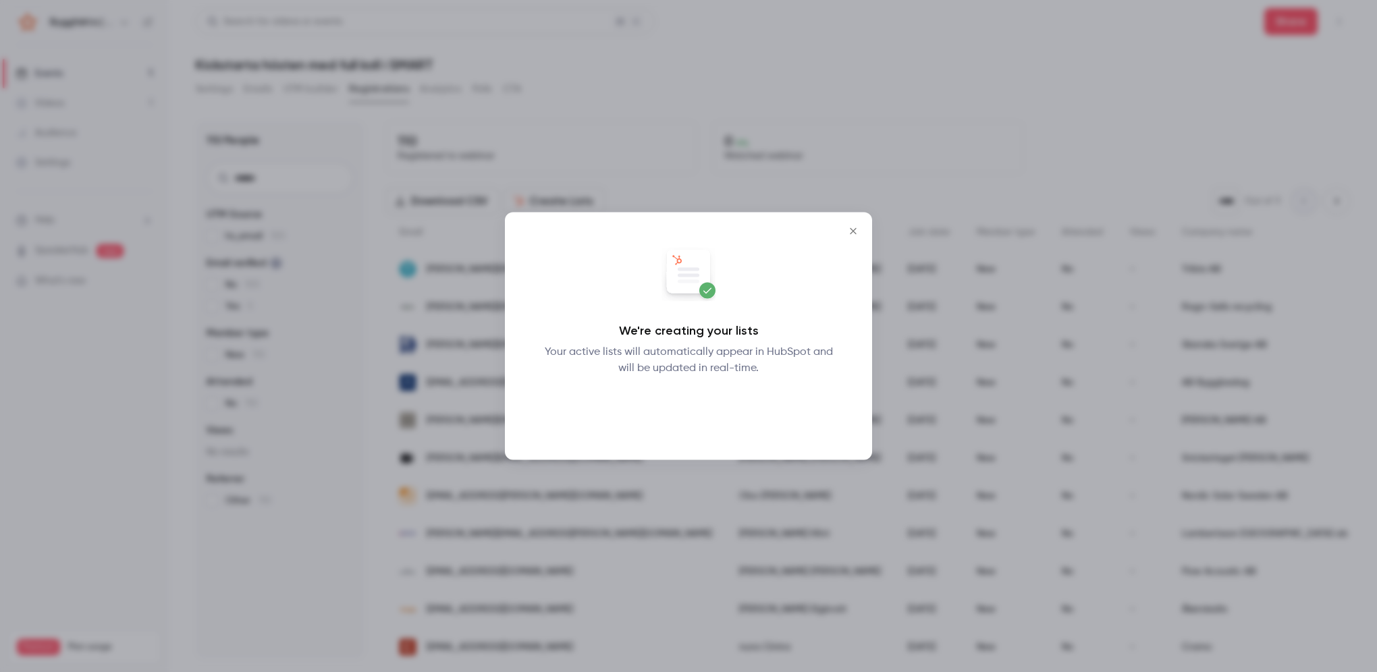
click at [693, 414] on button "Okay" at bounding box center [688, 411] width 49 height 27
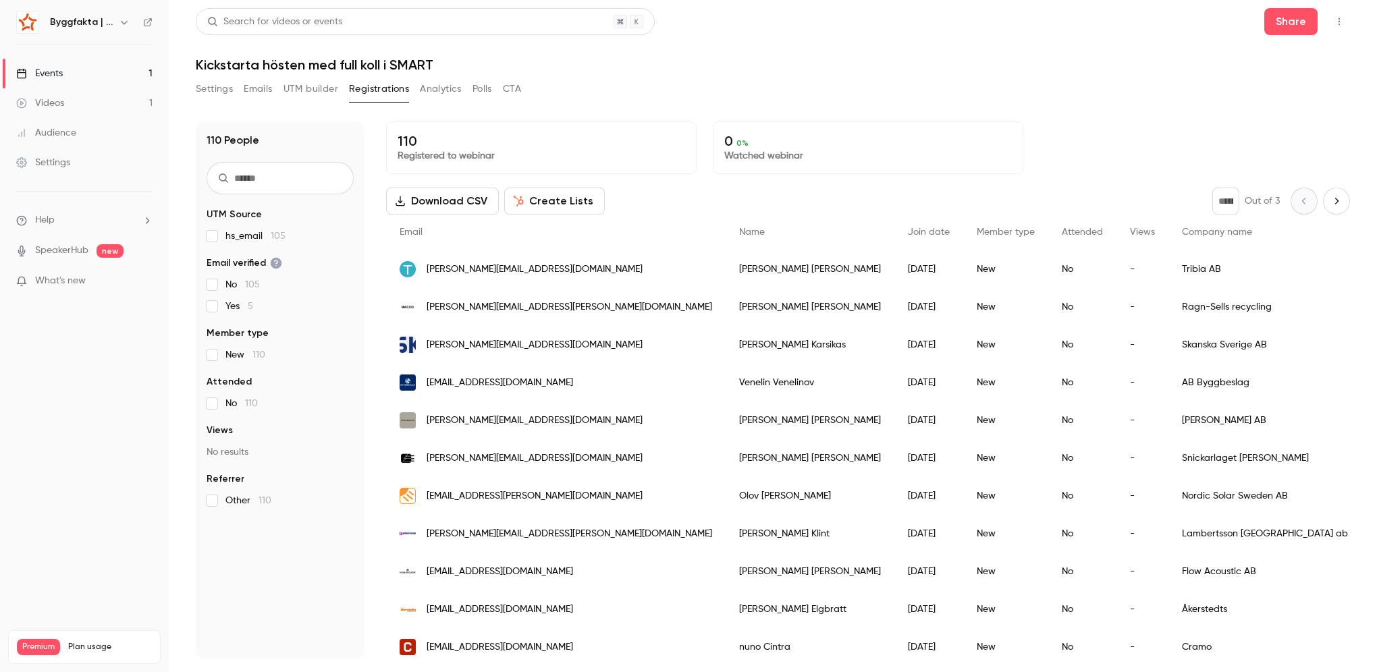
click at [450, 95] on button "Analytics" at bounding box center [441, 89] width 42 height 22
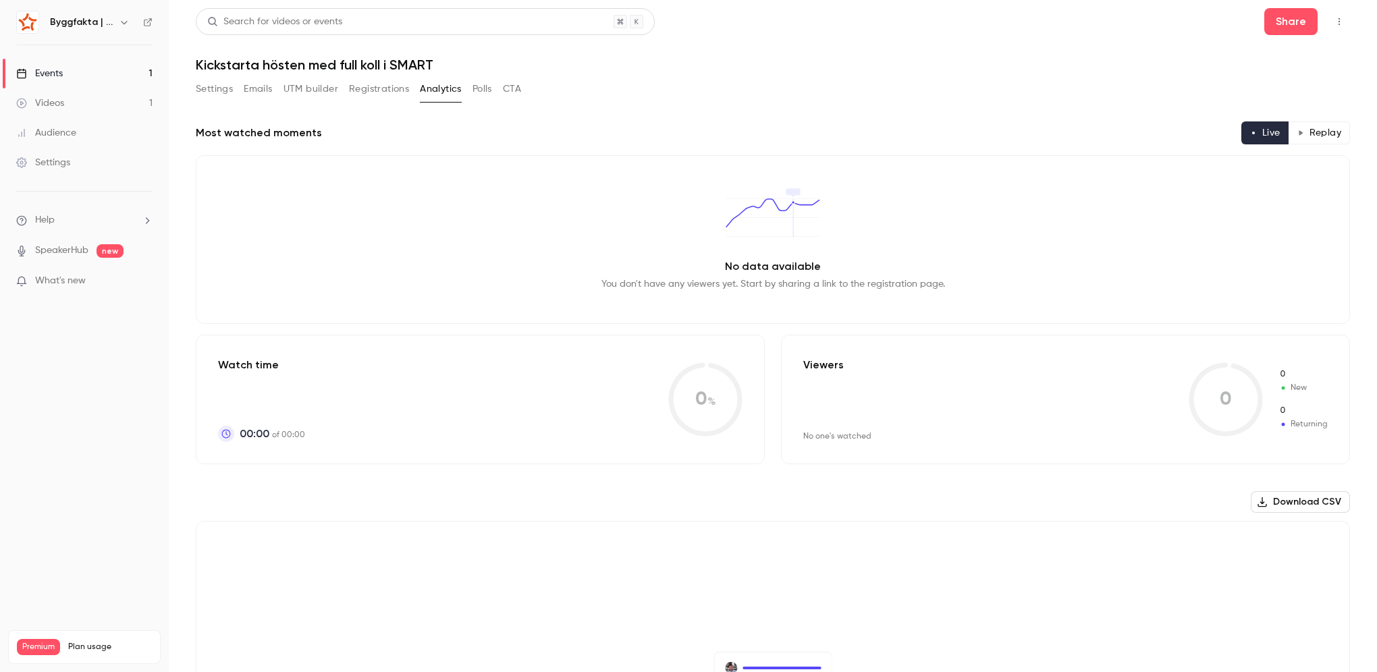
click at [385, 85] on button "Registrations" at bounding box center [379, 89] width 60 height 22
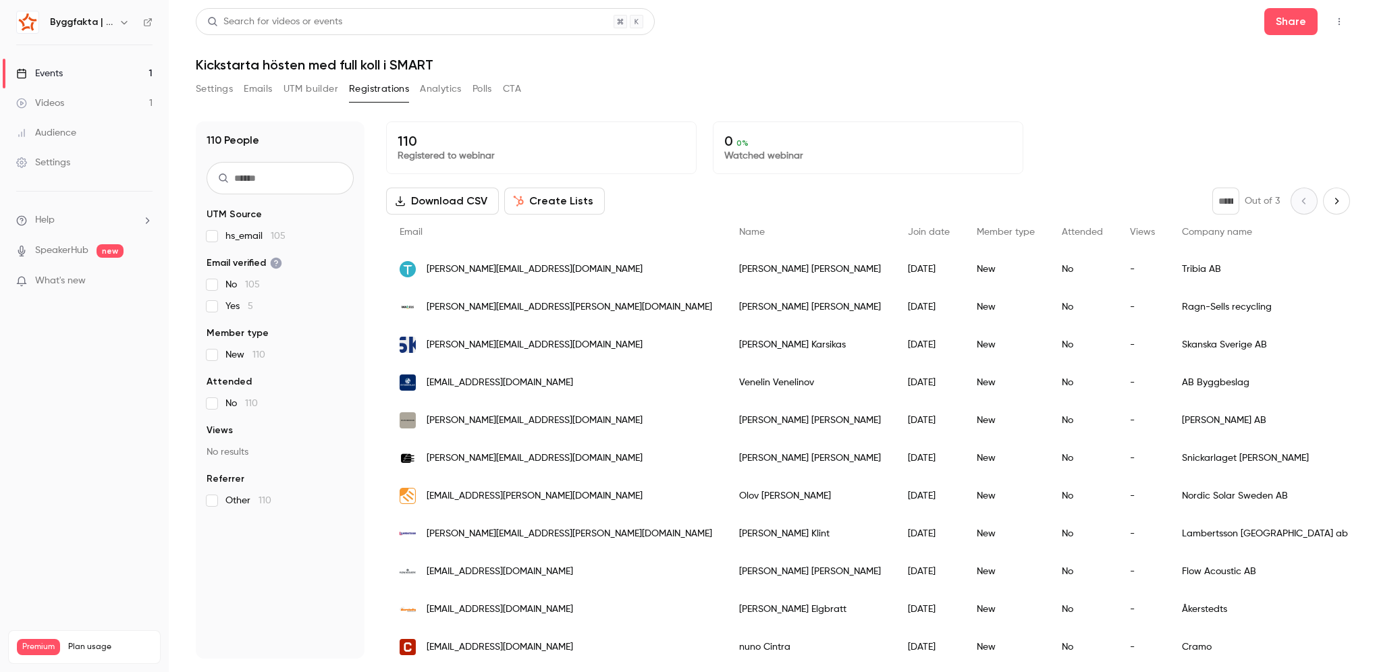
click at [321, 90] on button "UTM builder" at bounding box center [310, 89] width 55 height 22
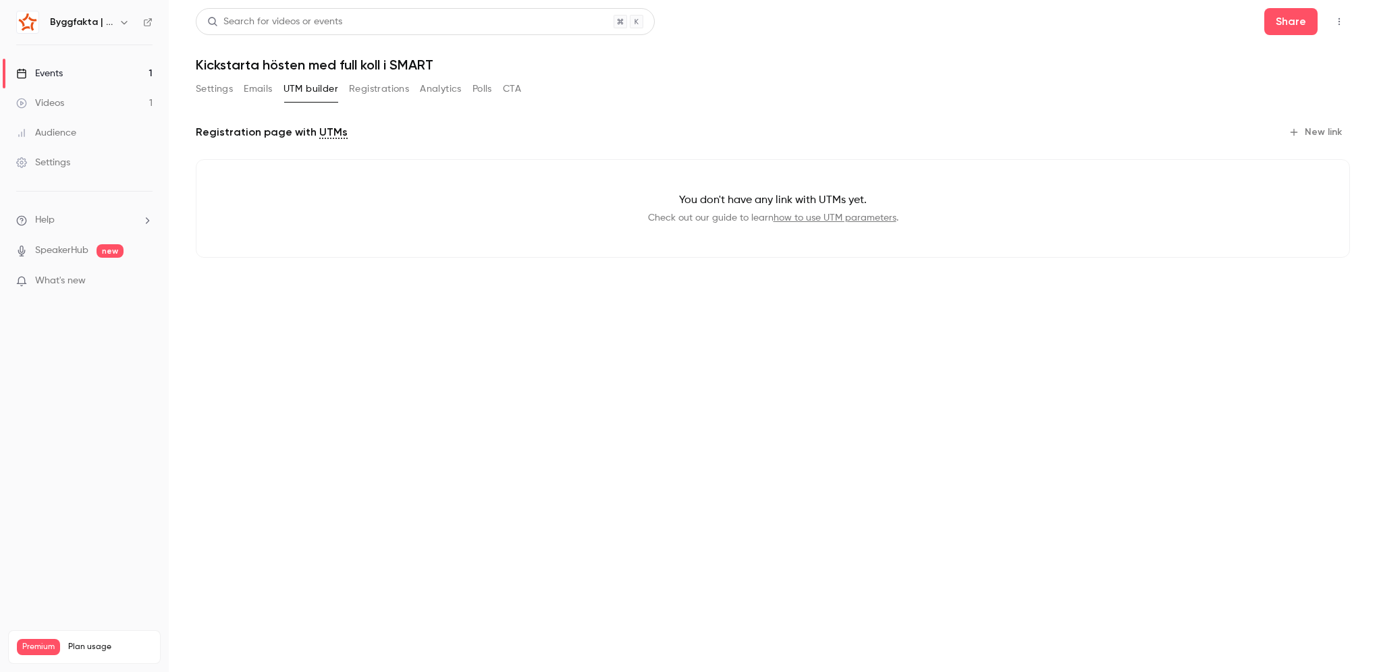
click at [257, 89] on button "Emails" at bounding box center [258, 89] width 28 height 22
